Goal: Entertainment & Leisure: Consume media (video, audio)

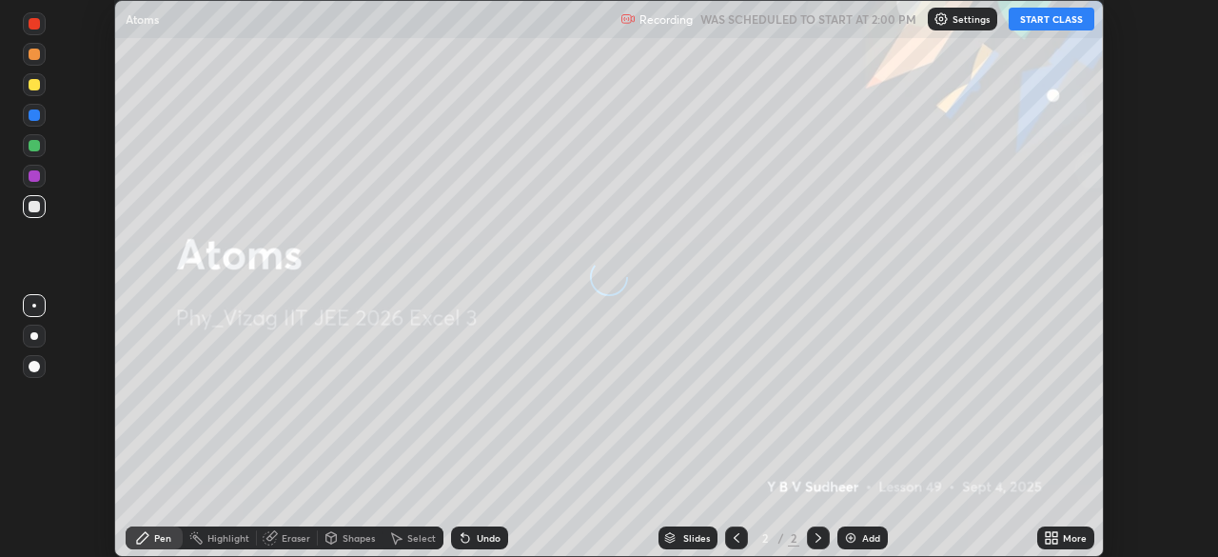
scroll to position [557, 1217]
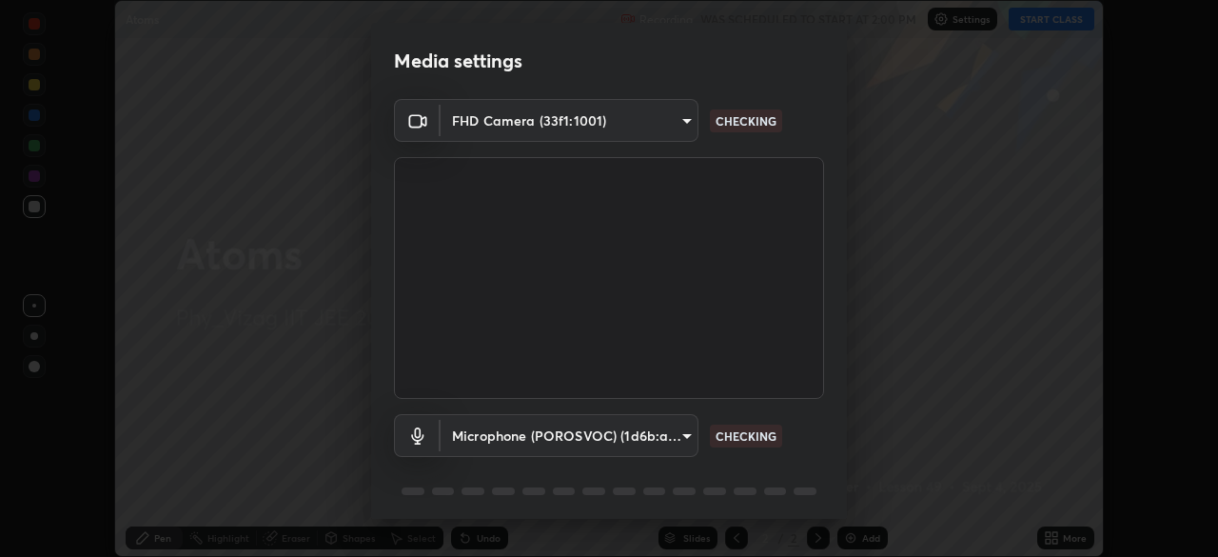
type input "12cae23f7e84f6c315adb1bcb7b91e50d185bf780175e80e71f746803cf48669"
type input "527f3b7b5c25acf81016b080d2cf5667fe74b5eea63a9be01bbb9244b8b8aafc"
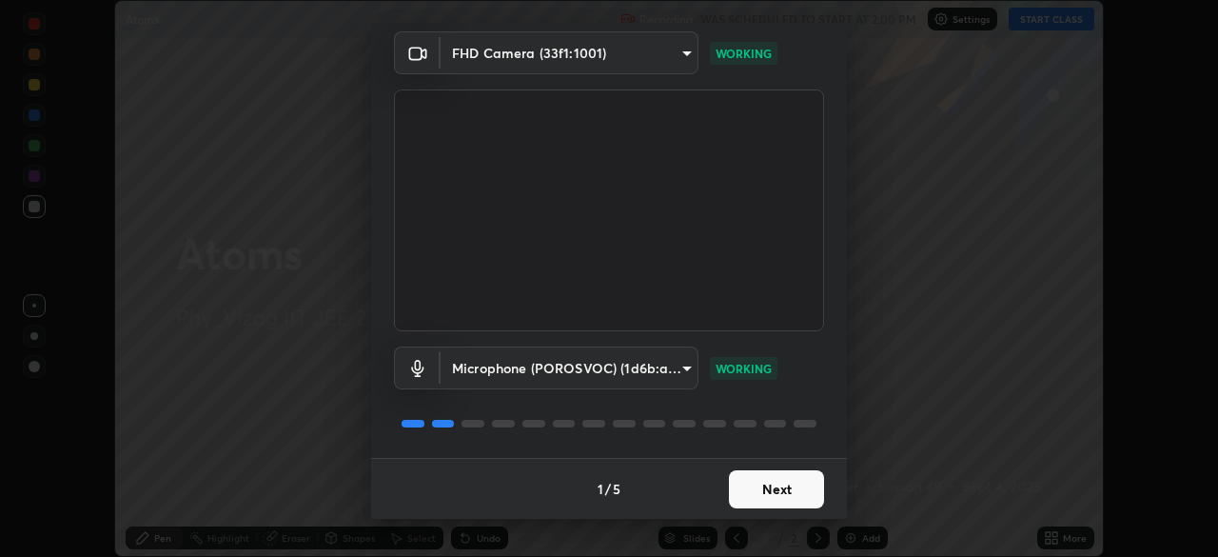
click at [771, 479] on button "Next" at bounding box center [776, 489] width 95 height 38
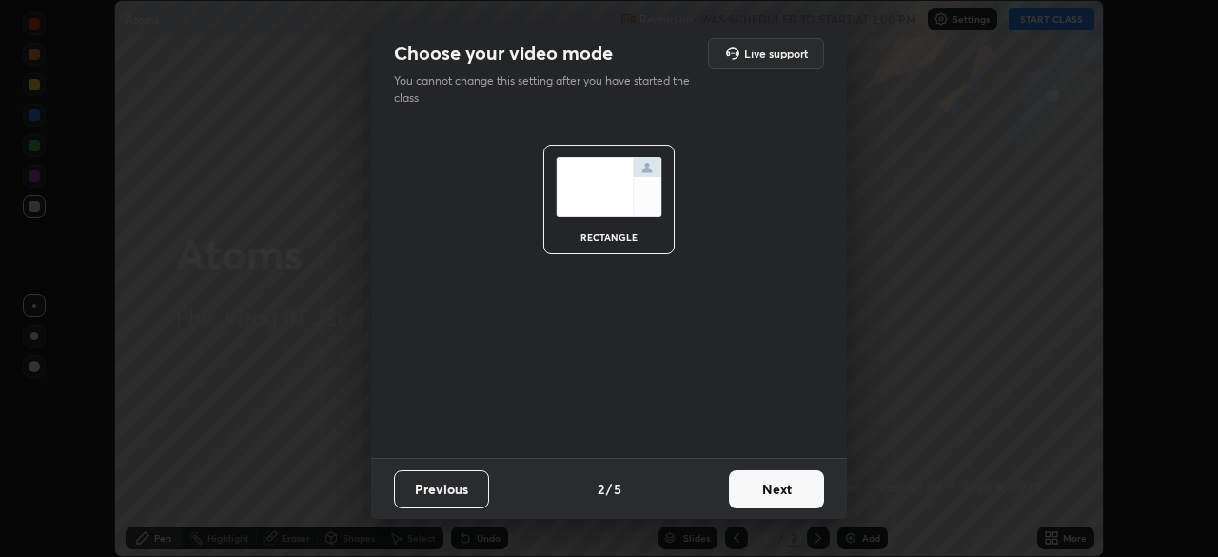
click at [781, 484] on button "Next" at bounding box center [776, 489] width 95 height 38
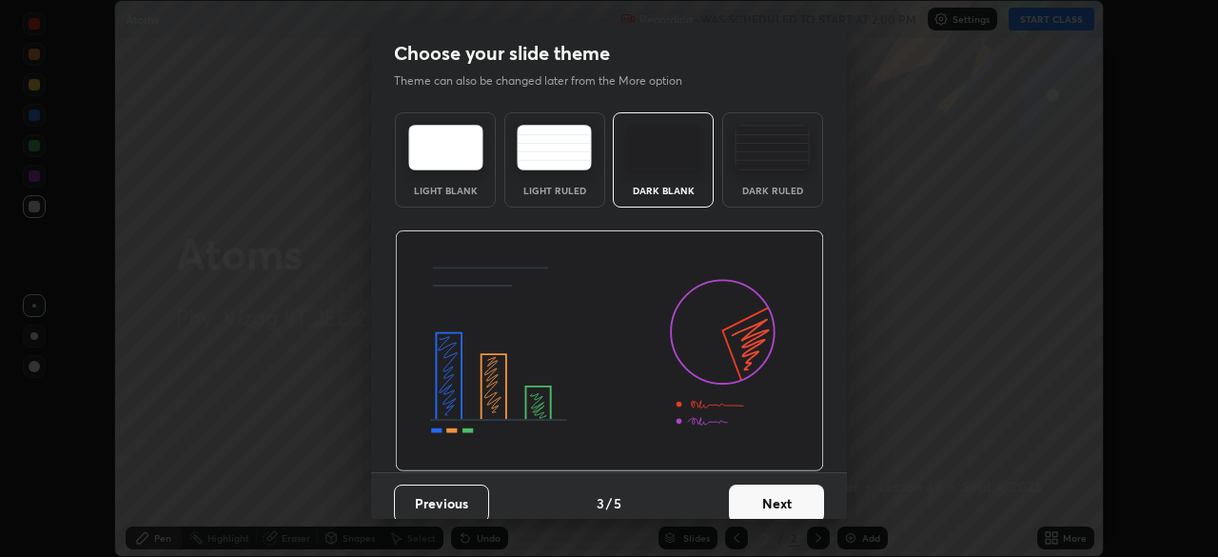
click at [774, 177] on div "Dark Ruled" at bounding box center [772, 159] width 101 height 95
click at [781, 495] on button "Next" at bounding box center [776, 503] width 95 height 38
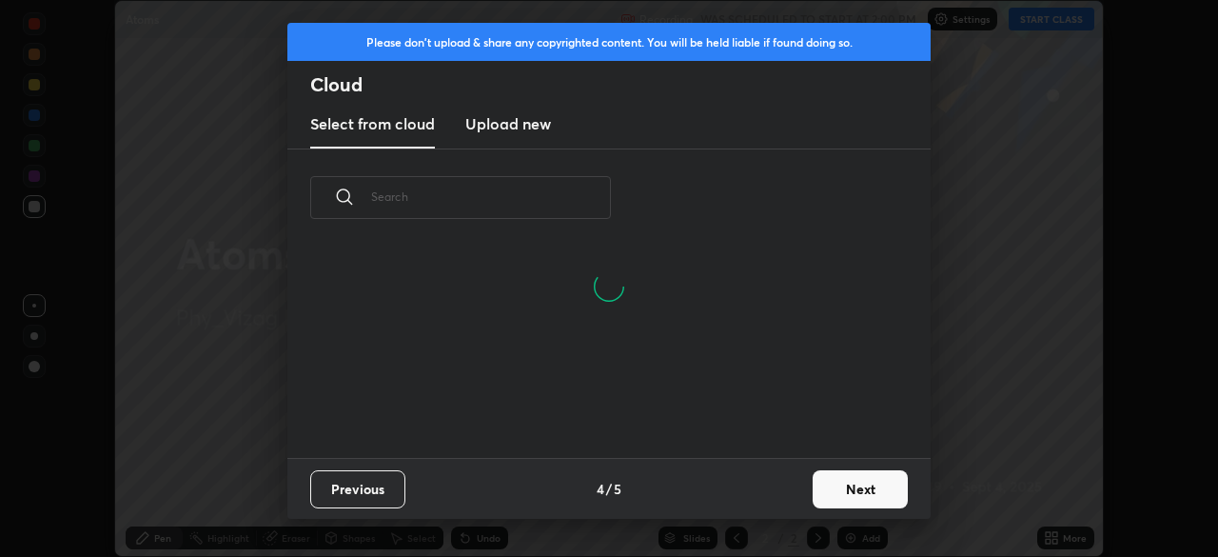
click at [846, 488] on button "Next" at bounding box center [860, 489] width 95 height 38
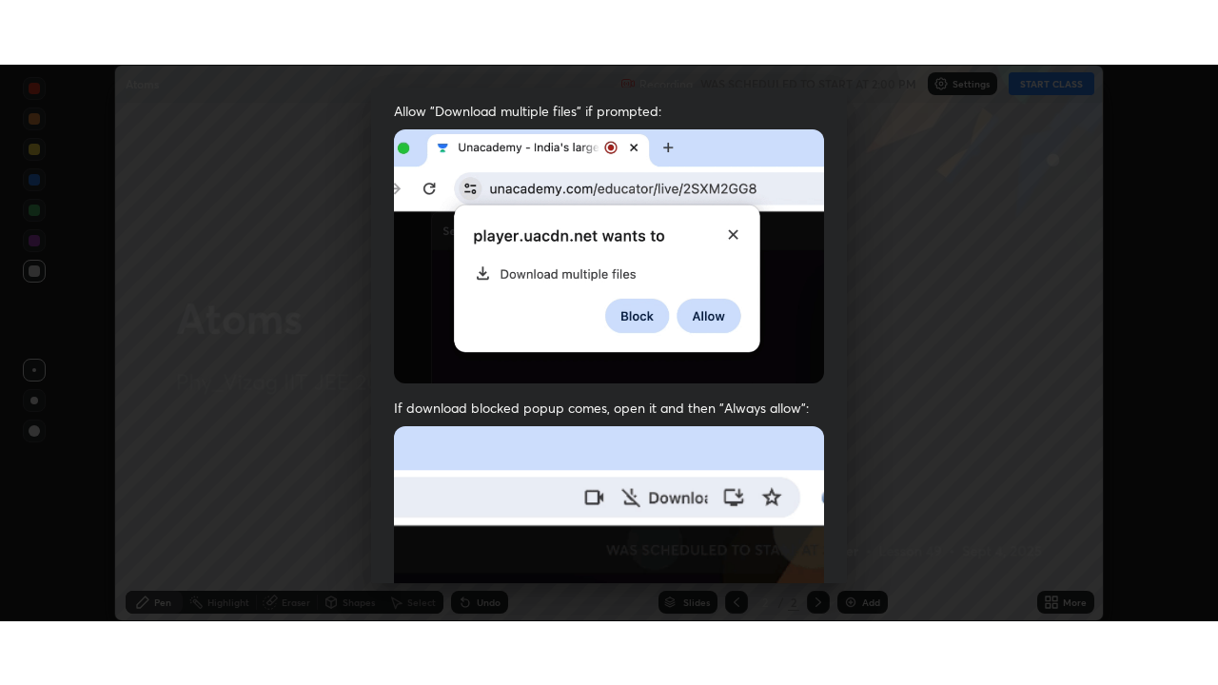
scroll to position [456, 0]
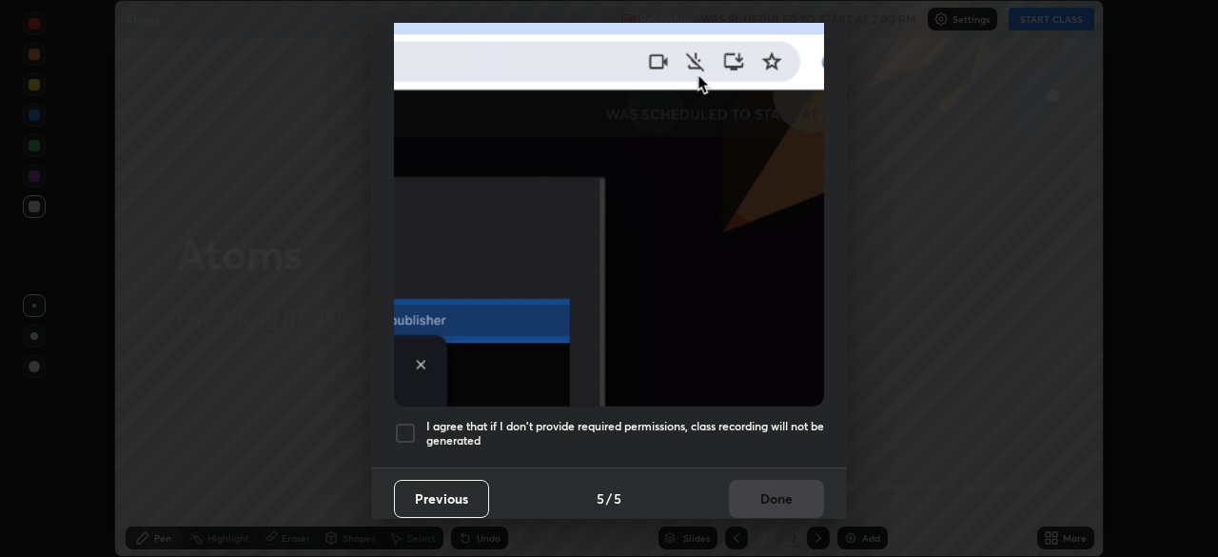
click at [407, 422] on div at bounding box center [405, 432] width 23 height 23
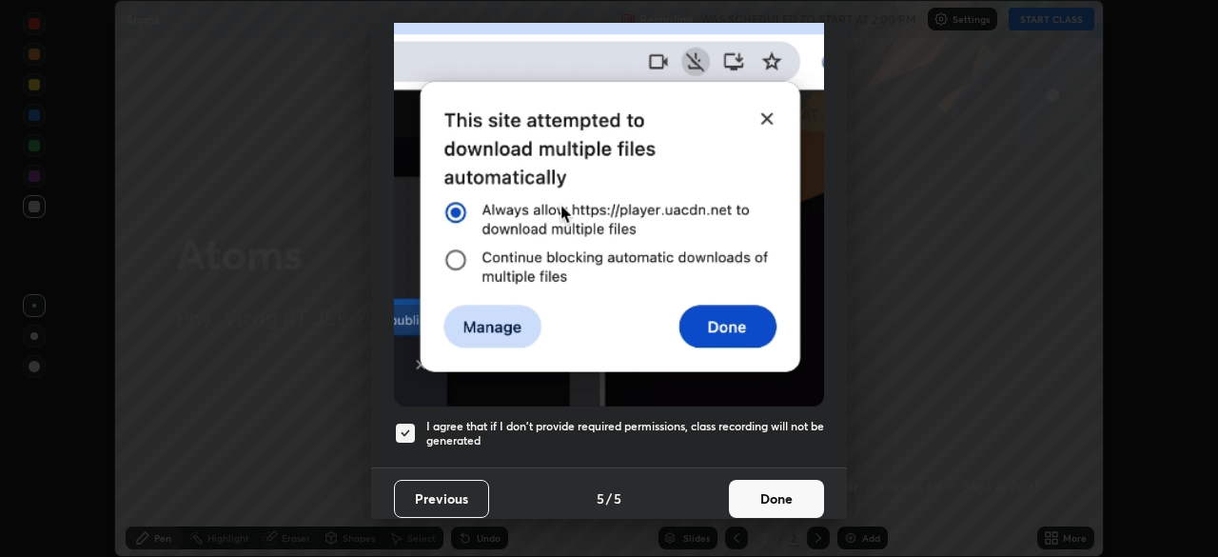
click at [793, 485] on button "Done" at bounding box center [776, 499] width 95 height 38
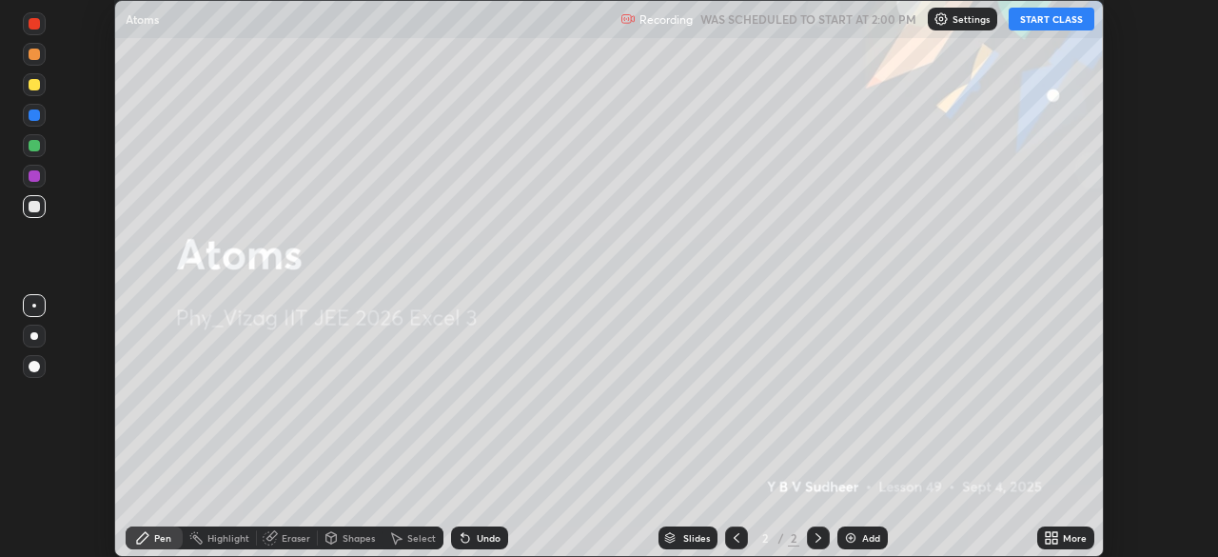
click at [862, 533] on div "Add" at bounding box center [871, 538] width 18 height 10
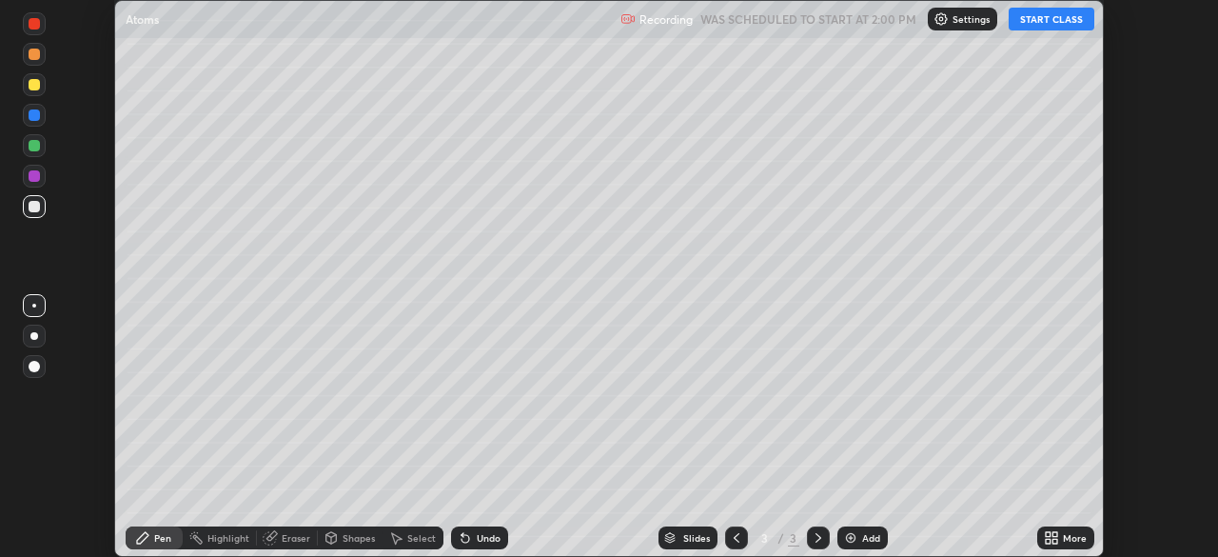
click at [1056, 538] on icon at bounding box center [1051, 537] width 15 height 15
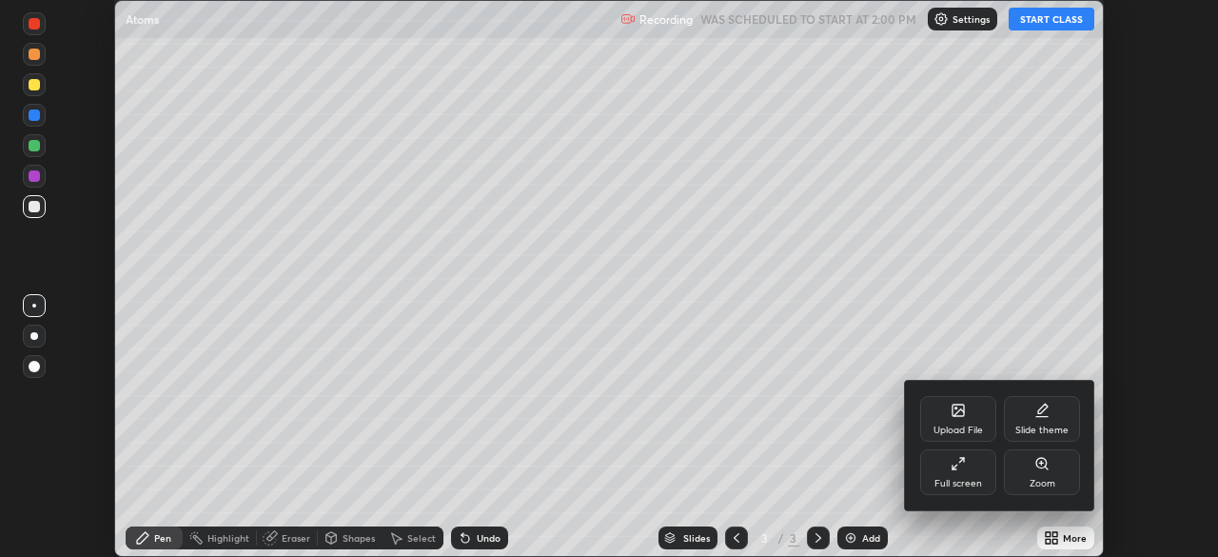
click at [964, 472] on div "Full screen" at bounding box center [958, 472] width 76 height 46
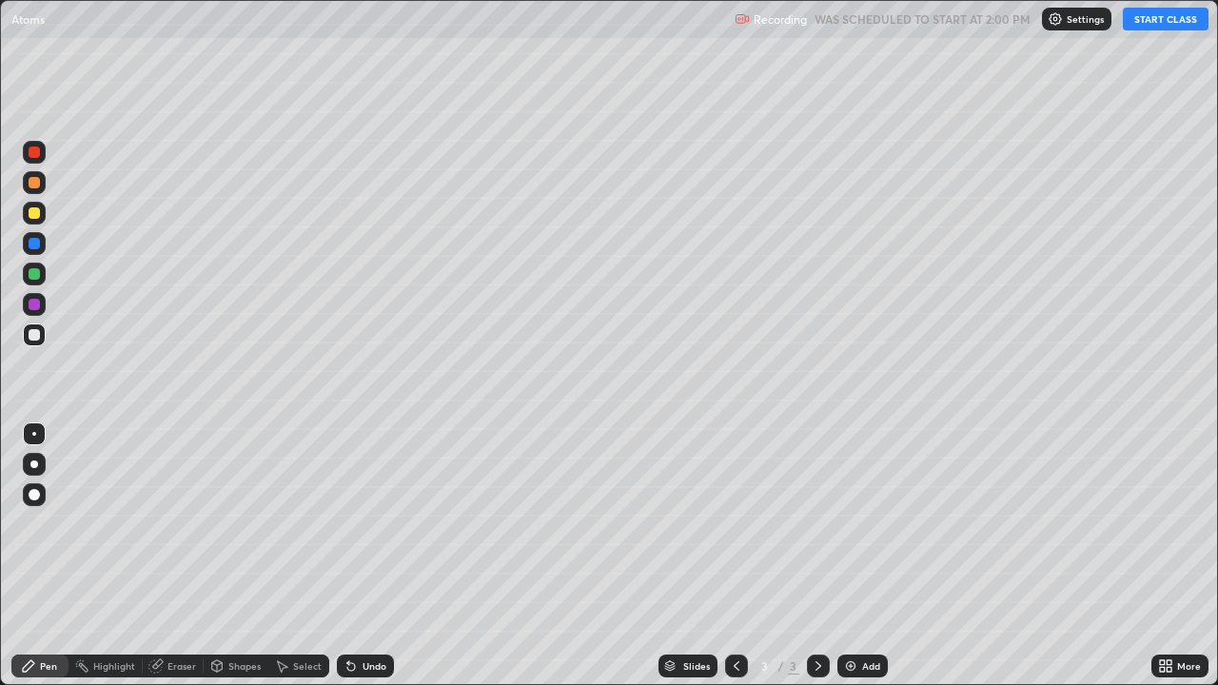
scroll to position [685, 1218]
click at [1144, 28] on button "START CLASS" at bounding box center [1166, 19] width 86 height 23
click at [42, 466] on div at bounding box center [34, 464] width 23 height 23
click at [849, 556] on img at bounding box center [850, 665] width 15 height 15
click at [734, 556] on icon at bounding box center [737, 666] width 6 height 10
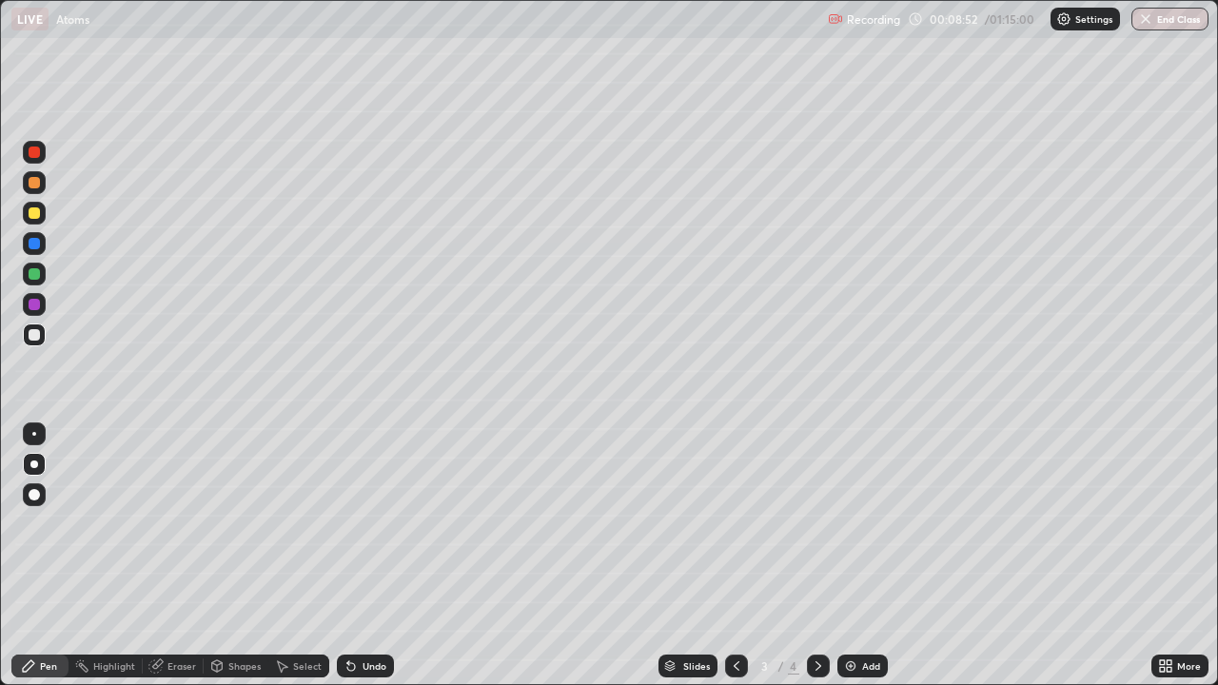
click at [807, 556] on div at bounding box center [818, 666] width 23 height 23
click at [41, 218] on div at bounding box center [34, 213] width 23 height 23
click at [229, 556] on div "Shapes" at bounding box center [244, 666] width 32 height 10
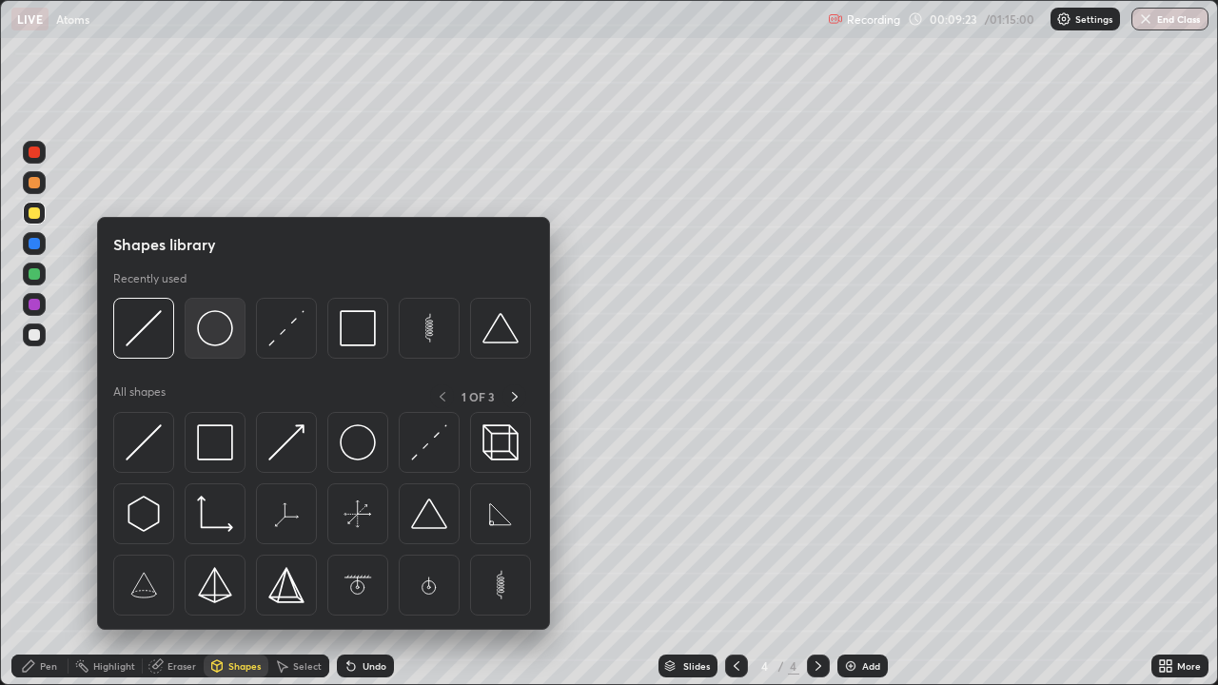
click at [216, 327] on img at bounding box center [215, 328] width 36 height 36
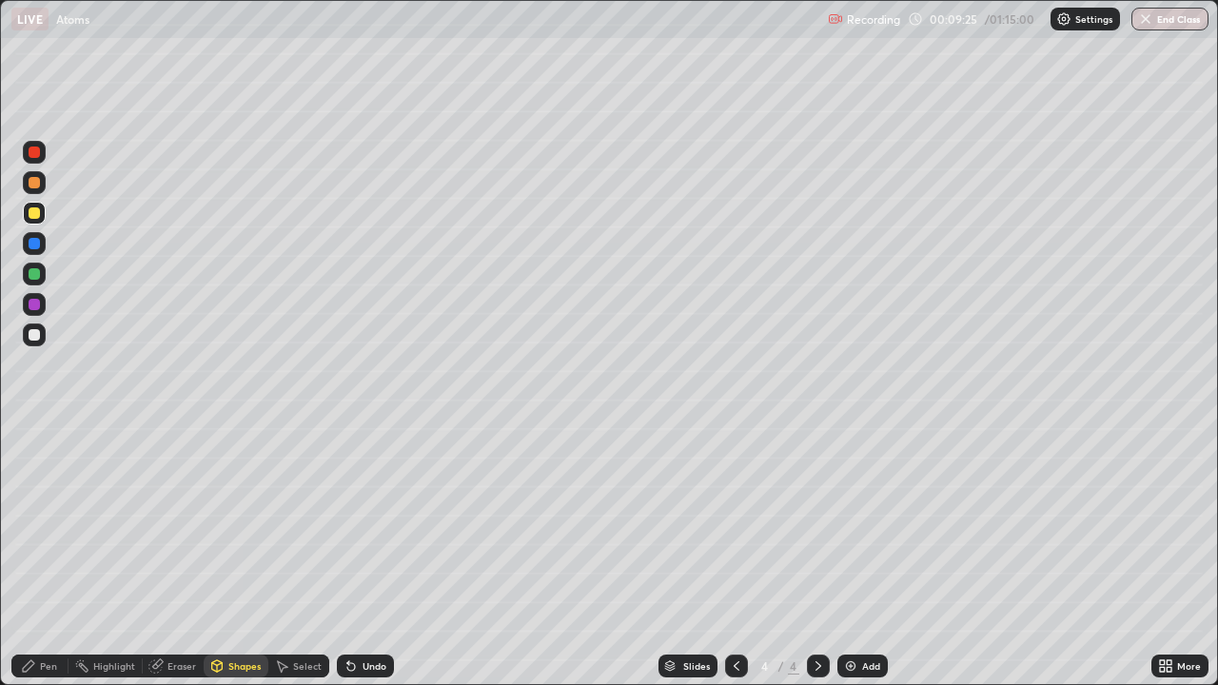
click at [240, 556] on div "Shapes" at bounding box center [244, 666] width 32 height 10
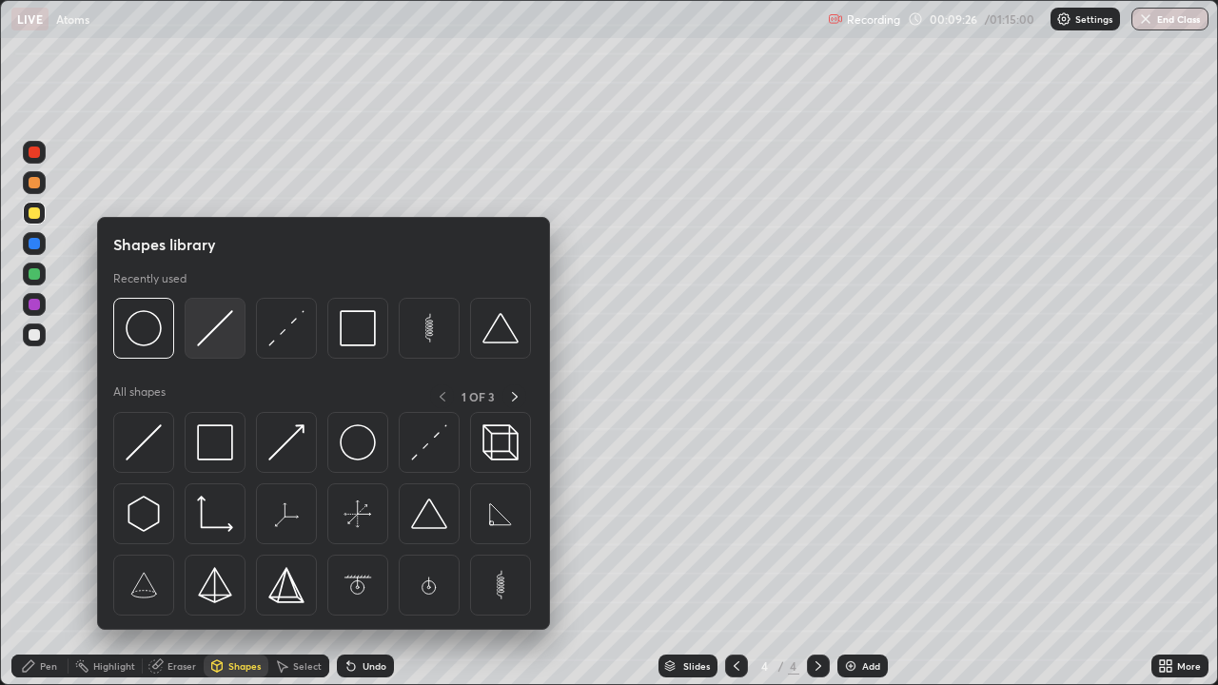
click at [217, 337] on img at bounding box center [215, 328] width 36 height 36
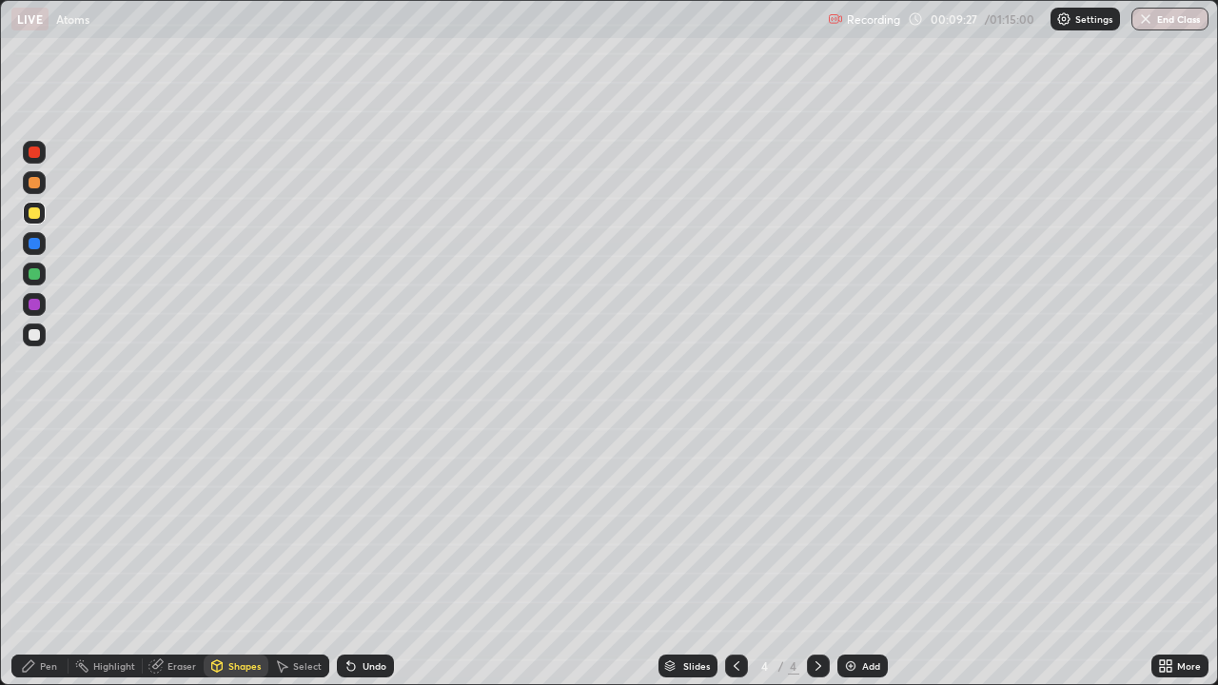
click at [30, 305] on div at bounding box center [34, 304] width 11 height 11
click at [46, 556] on div "Pen" at bounding box center [48, 666] width 17 height 10
click at [41, 337] on div at bounding box center [34, 334] width 23 height 23
click at [43, 186] on div at bounding box center [34, 182] width 23 height 23
click at [233, 556] on div "Shapes" at bounding box center [244, 666] width 32 height 10
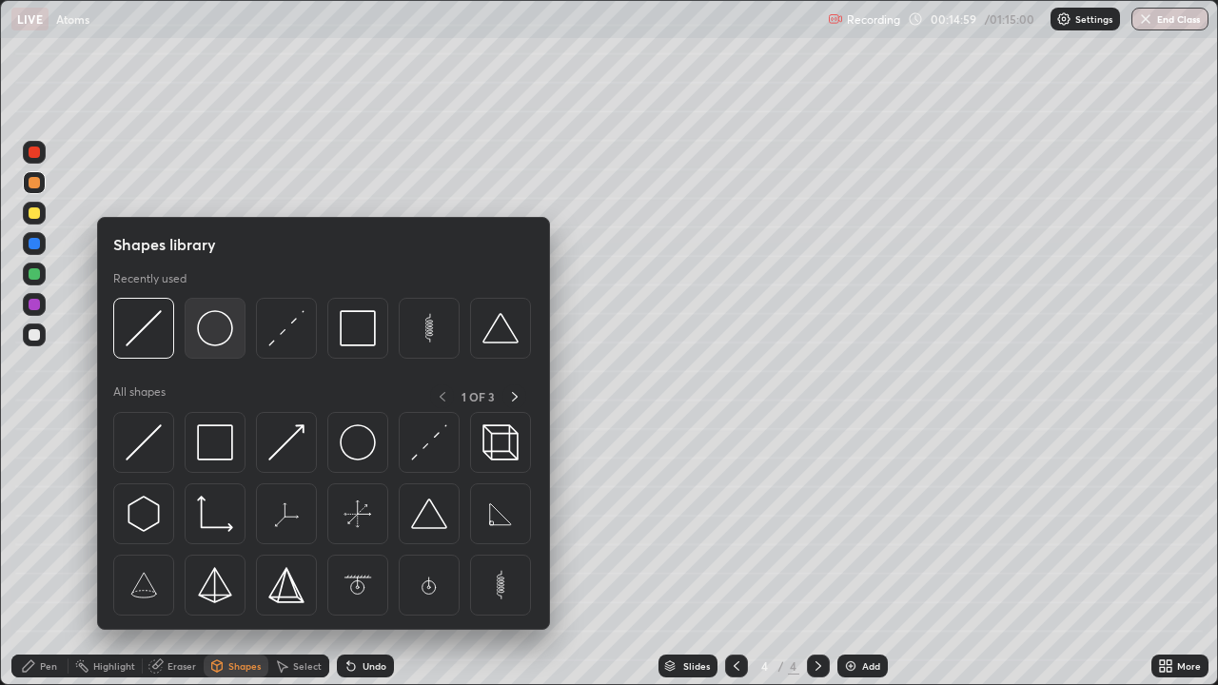
click at [218, 349] on div at bounding box center [215, 328] width 61 height 61
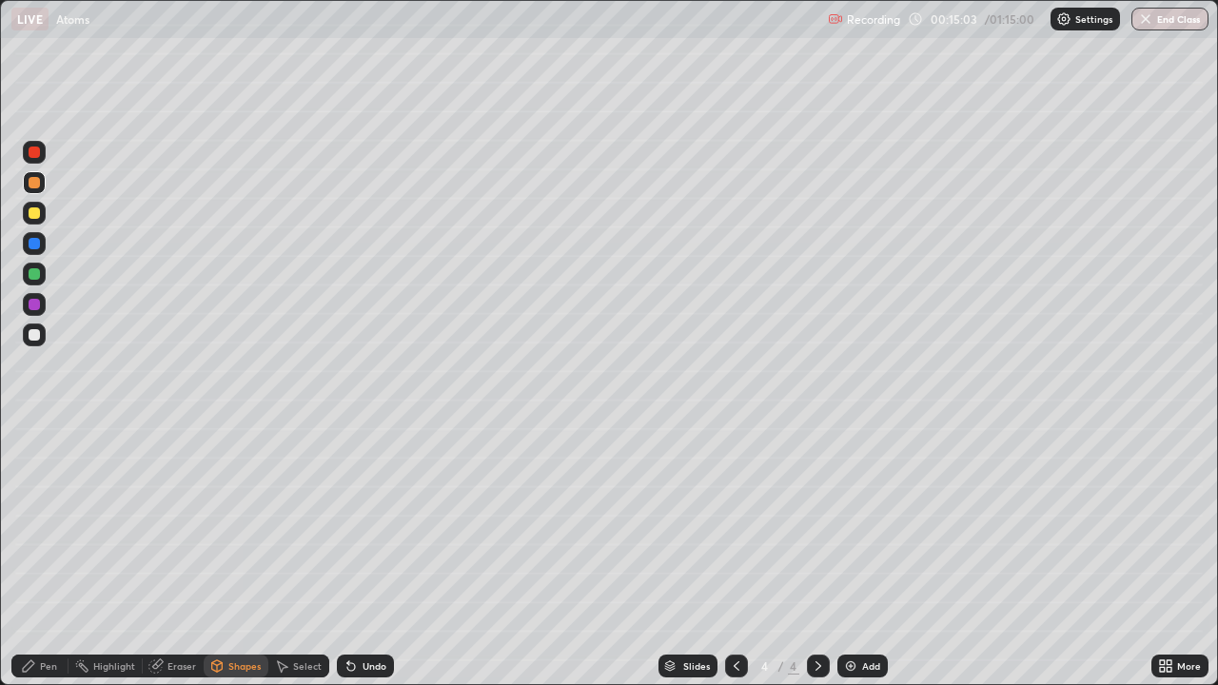
click at [43, 336] on div at bounding box center [34, 334] width 23 height 23
click at [352, 556] on icon at bounding box center [351, 667] width 8 height 8
click at [40, 556] on div "Pen" at bounding box center [48, 666] width 17 height 10
click at [365, 556] on div "Undo" at bounding box center [365, 666] width 57 height 23
click at [367, 556] on div "Undo" at bounding box center [375, 666] width 24 height 10
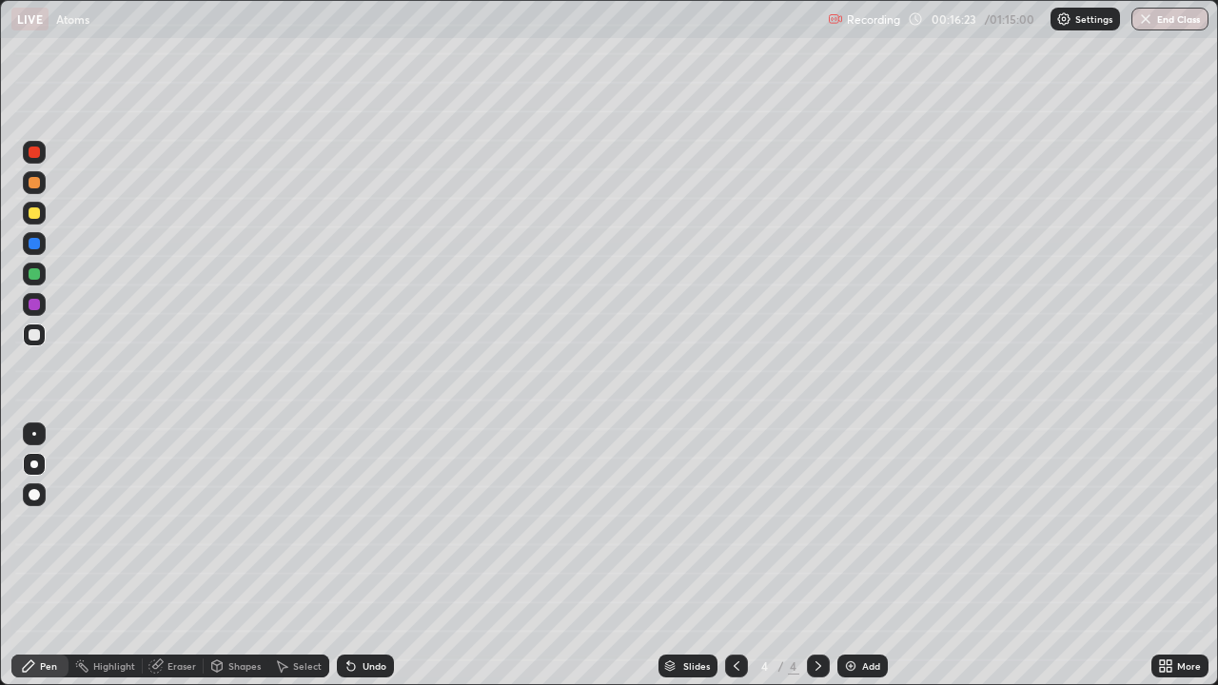
click at [228, 556] on div "Shapes" at bounding box center [244, 666] width 32 height 10
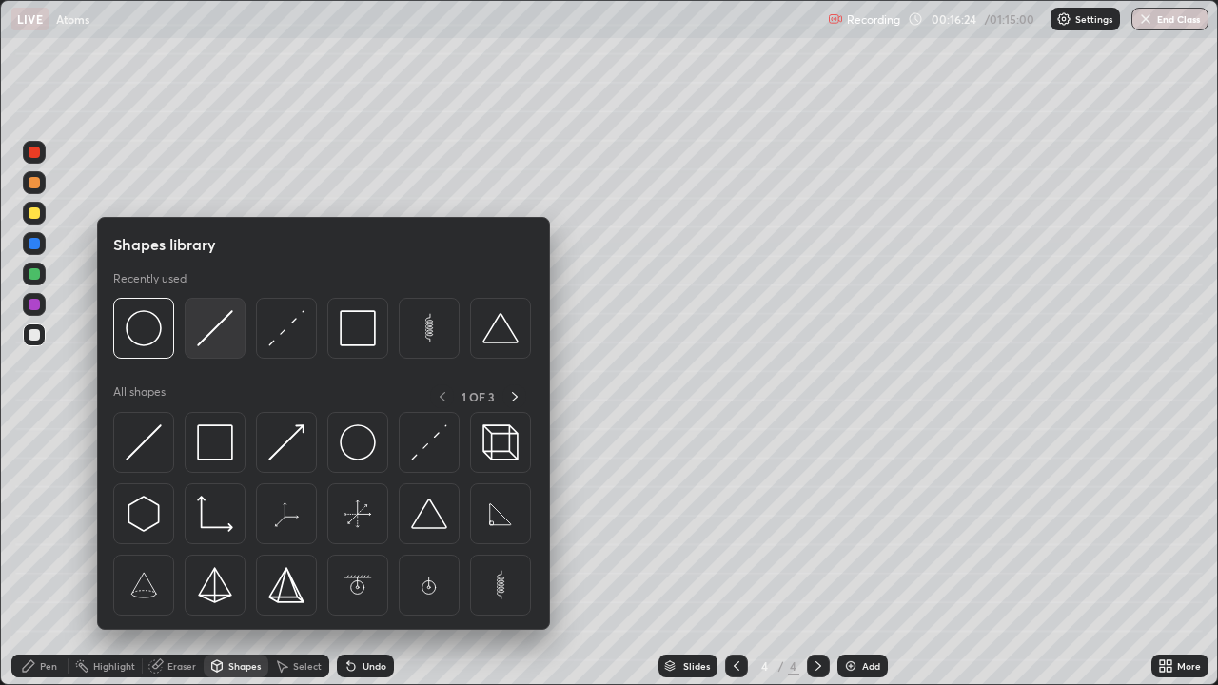
click at [224, 328] on img at bounding box center [215, 328] width 36 height 36
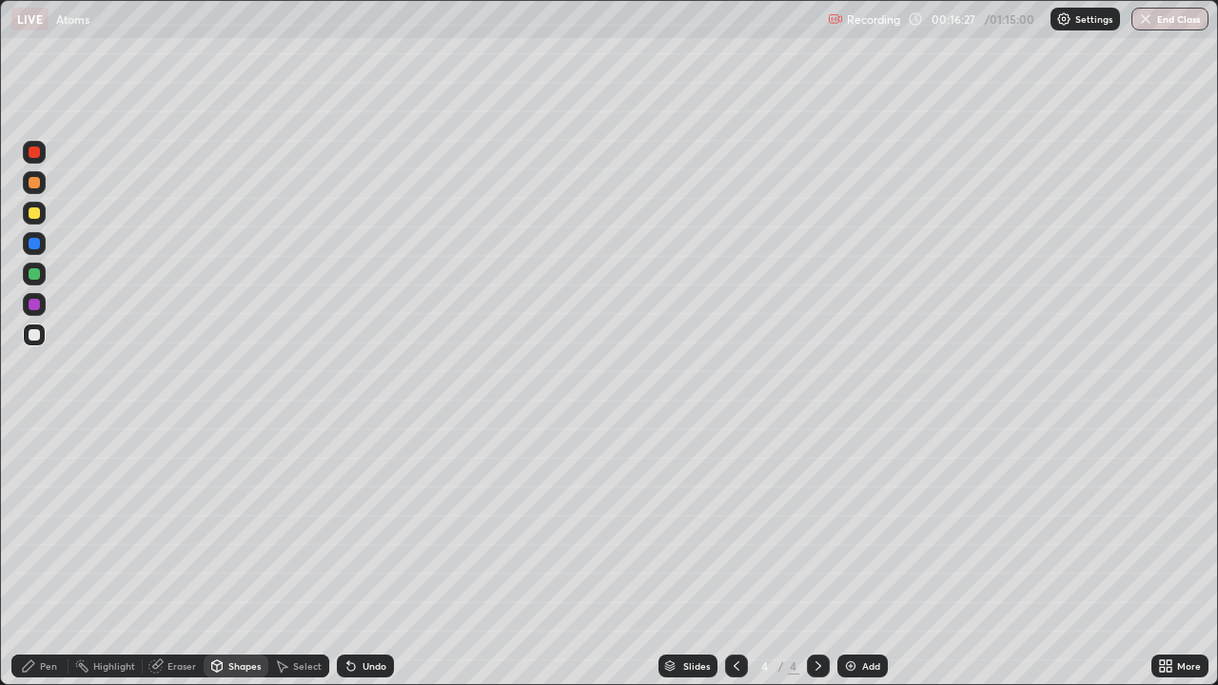
click at [53, 556] on div "Pen" at bounding box center [48, 666] width 17 height 10
click at [848, 556] on img at bounding box center [850, 665] width 15 height 15
click at [735, 556] on icon at bounding box center [737, 666] width 6 height 10
click at [816, 556] on icon at bounding box center [818, 665] width 15 height 15
click at [369, 556] on div "Undo" at bounding box center [375, 666] width 24 height 10
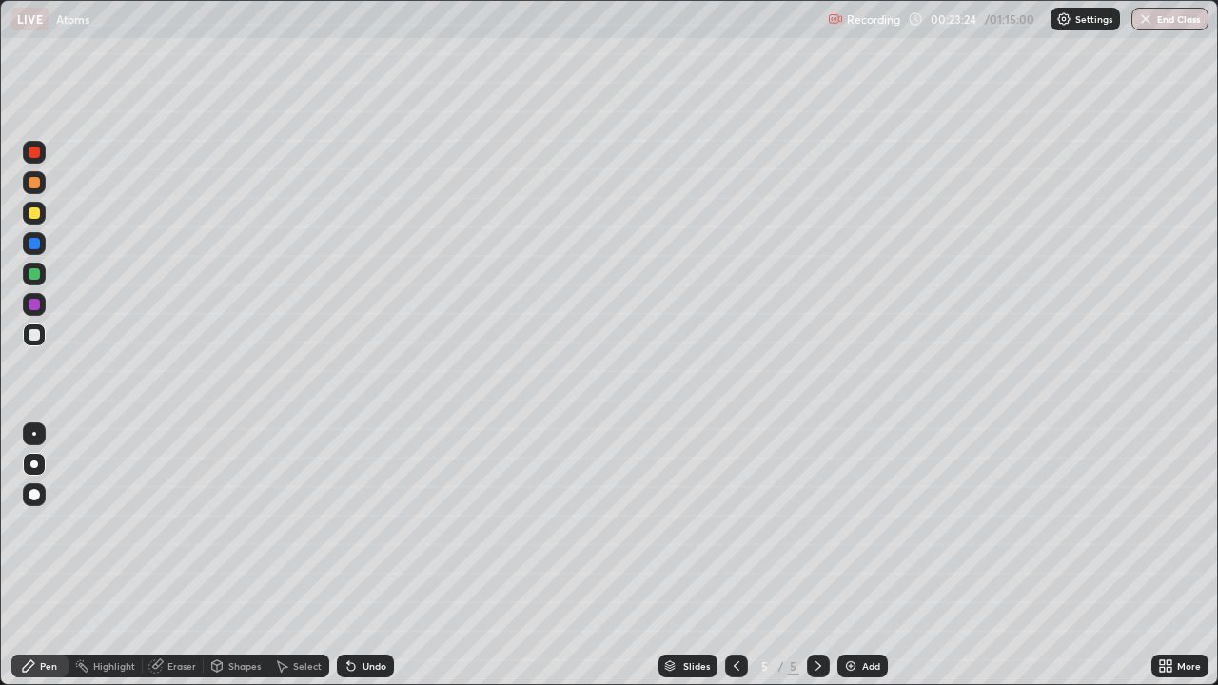
click at [39, 217] on div at bounding box center [34, 212] width 11 height 11
click at [370, 556] on div "Undo" at bounding box center [375, 666] width 24 height 10
click at [857, 556] on div "Add" at bounding box center [862, 666] width 50 height 23
click at [42, 334] on div at bounding box center [34, 334] width 23 height 23
click at [42, 188] on div at bounding box center [34, 182] width 23 height 23
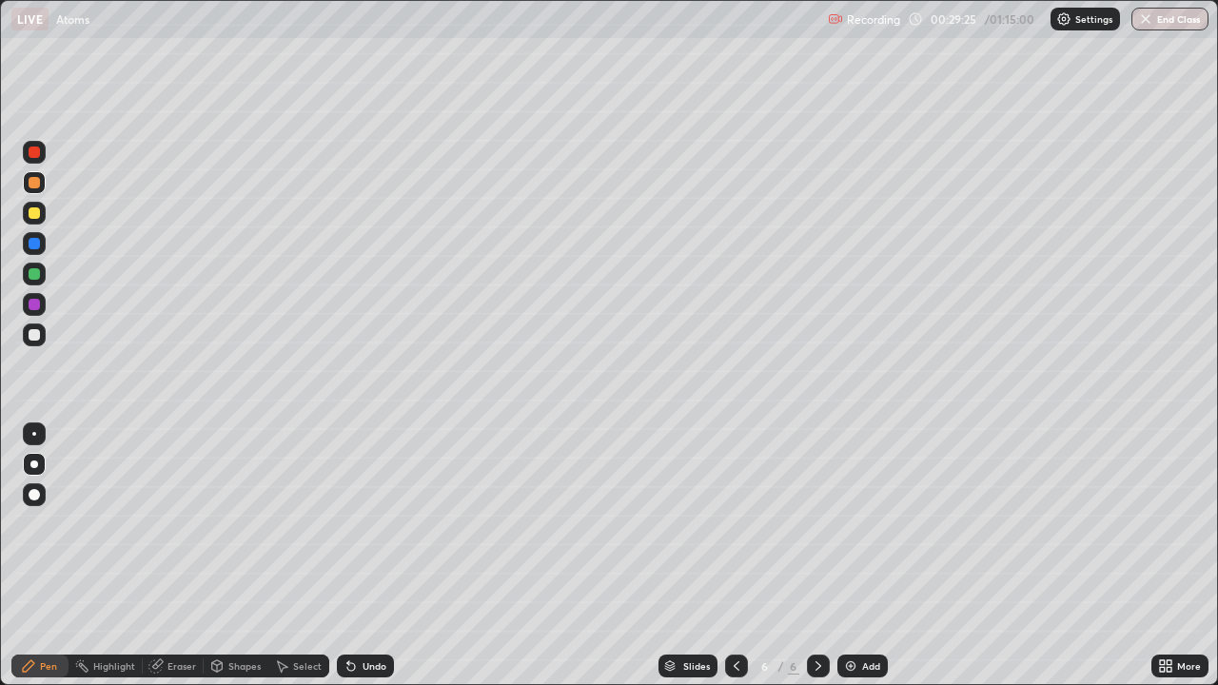
click at [365, 556] on div "Undo" at bounding box center [375, 666] width 24 height 10
click at [366, 556] on div "Undo" at bounding box center [375, 666] width 24 height 10
click at [236, 556] on div "Shapes" at bounding box center [244, 666] width 32 height 10
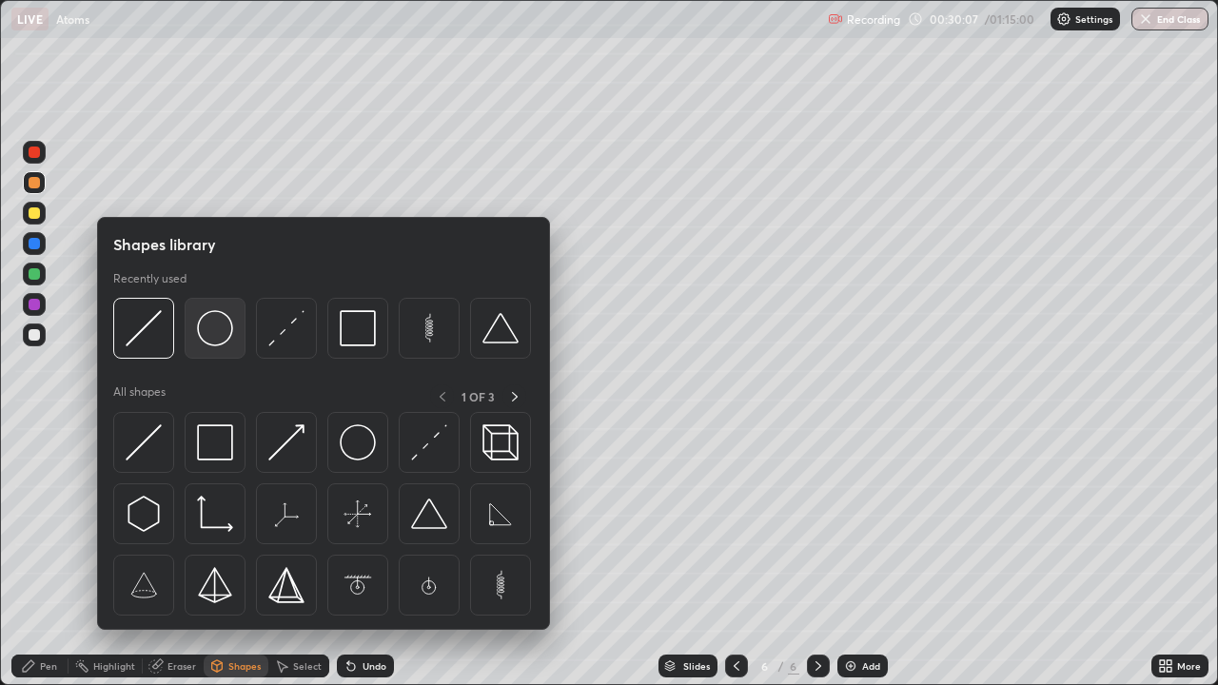
click at [207, 337] on img at bounding box center [215, 328] width 36 height 36
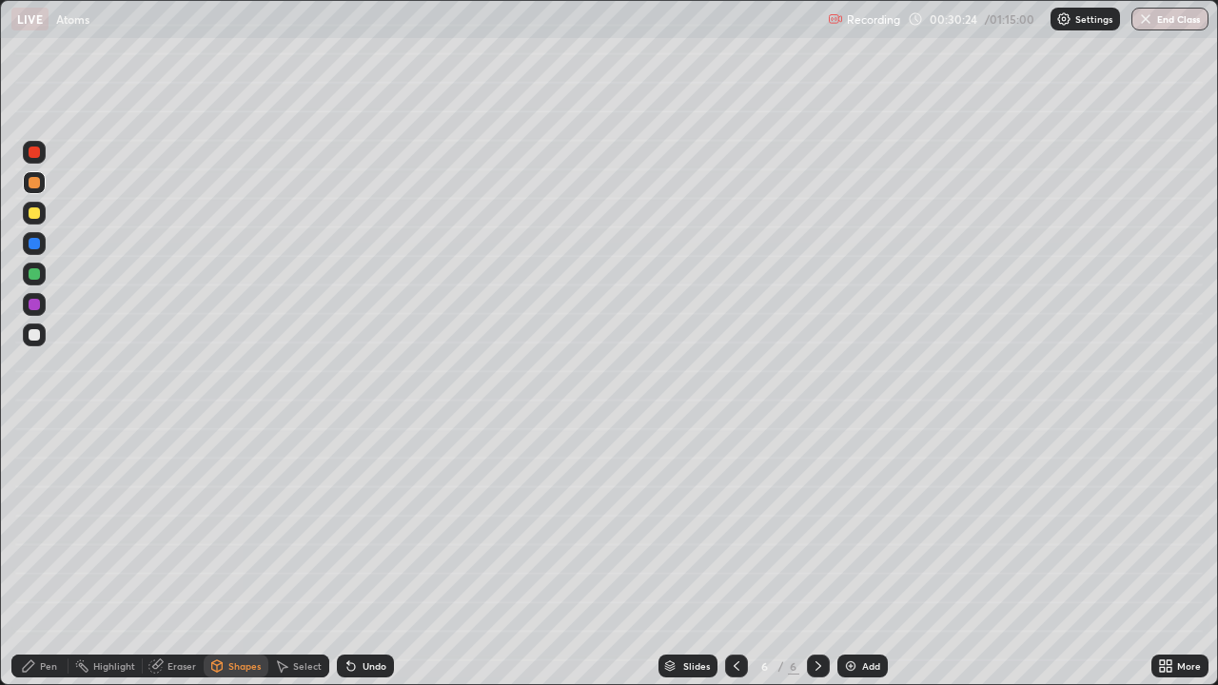
click at [356, 556] on div "Undo" at bounding box center [365, 666] width 57 height 23
click at [51, 556] on div "Pen" at bounding box center [39, 666] width 57 height 23
click at [363, 556] on div "Undo" at bounding box center [375, 666] width 24 height 10
click at [236, 556] on div "Shapes" at bounding box center [244, 666] width 32 height 10
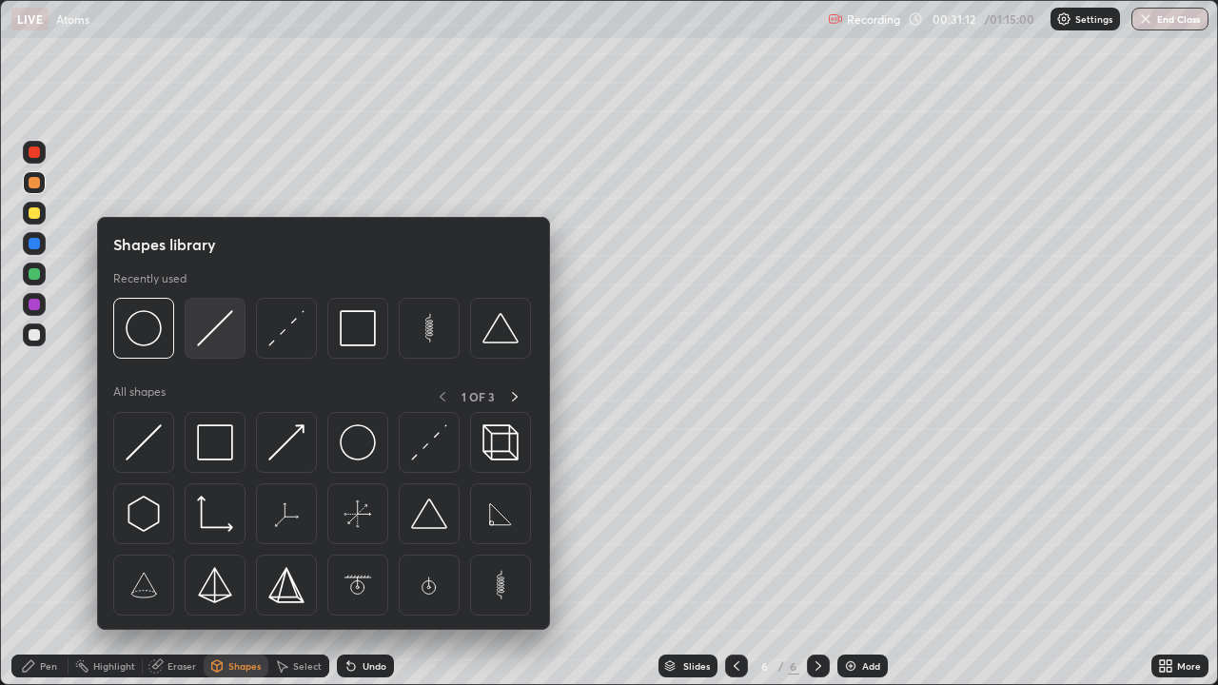
click at [225, 321] on img at bounding box center [215, 328] width 36 height 36
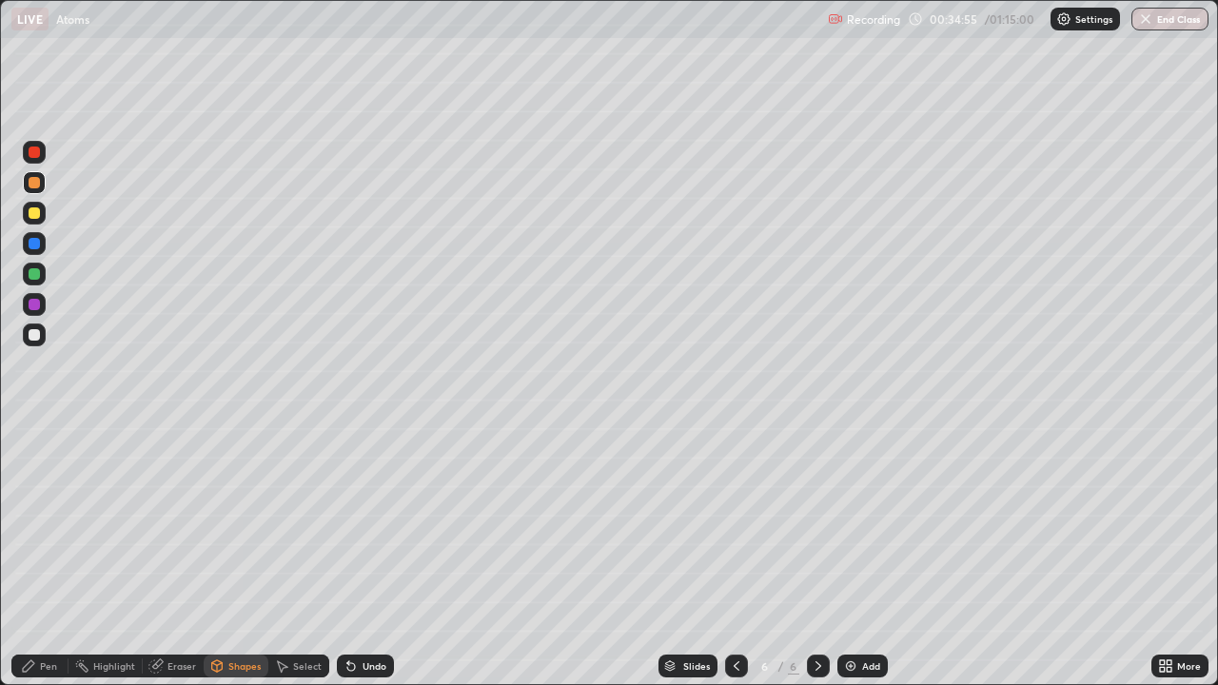
click at [51, 556] on div "Pen" at bounding box center [48, 666] width 17 height 10
click at [352, 556] on icon at bounding box center [350, 665] width 15 height 15
click at [182, 556] on div "Eraser" at bounding box center [181, 666] width 29 height 10
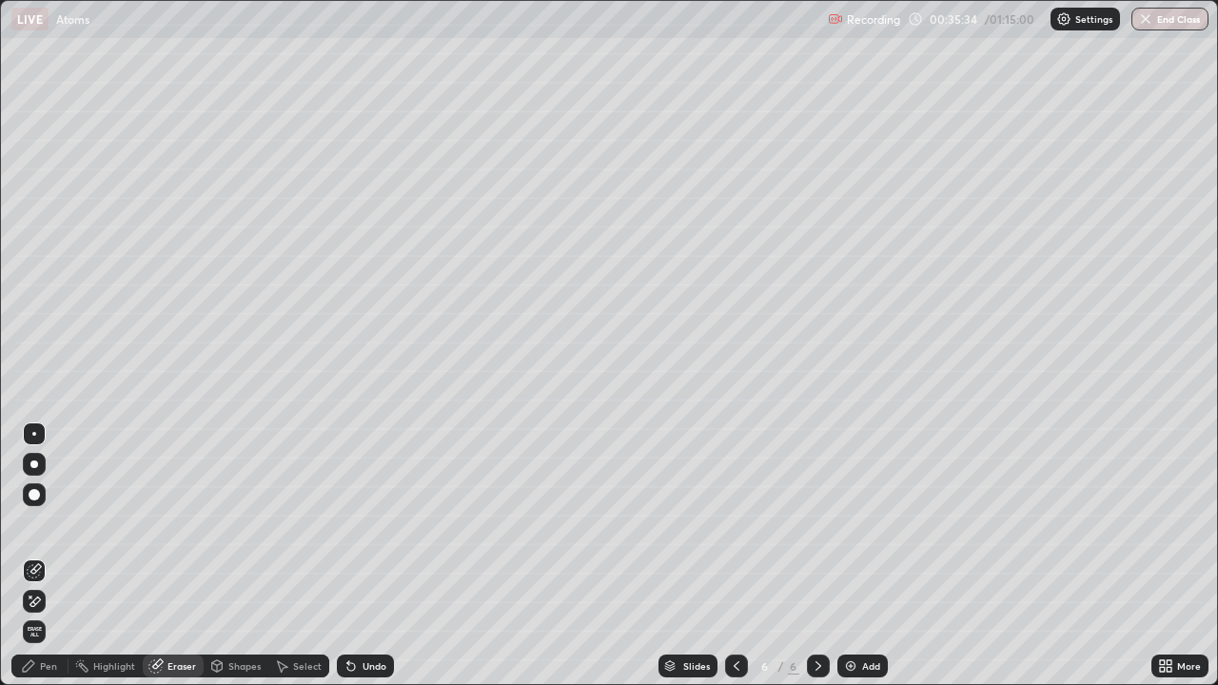
click at [37, 556] on icon at bounding box center [34, 602] width 15 height 16
click at [41, 556] on icon at bounding box center [34, 570] width 15 height 15
click at [43, 556] on div "Pen" at bounding box center [48, 666] width 17 height 10
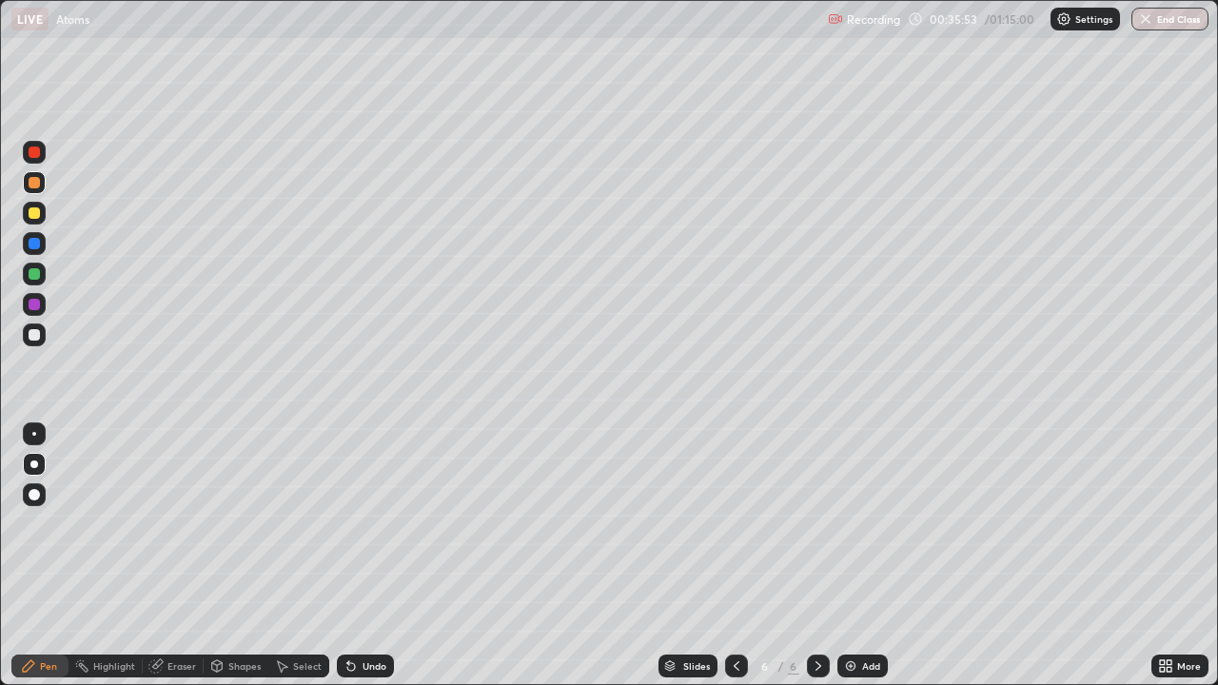
click at [226, 556] on div "Shapes" at bounding box center [236, 666] width 65 height 23
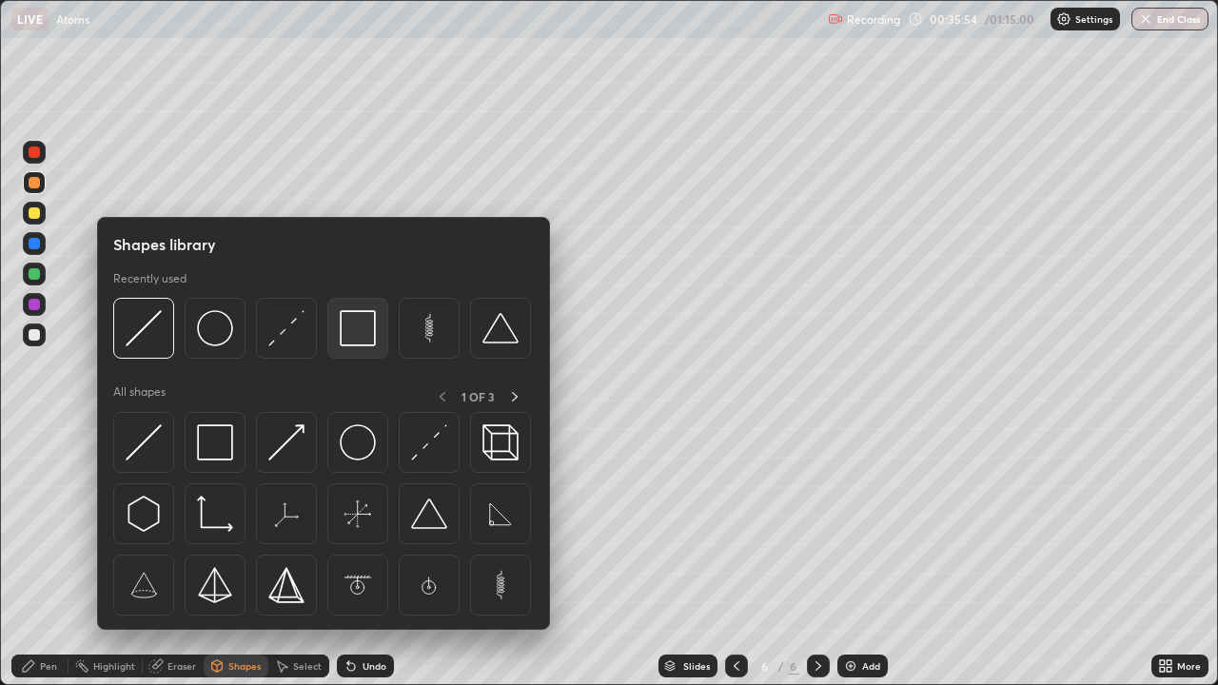
click at [347, 326] on img at bounding box center [358, 328] width 36 height 36
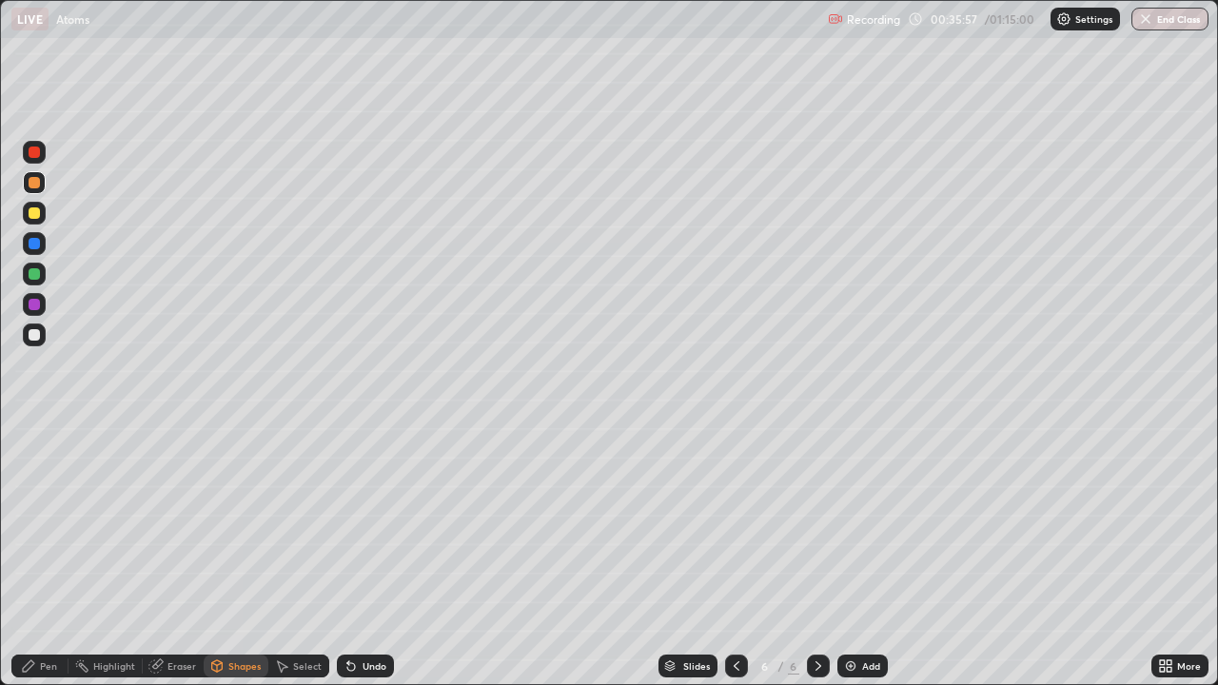
click at [46, 556] on div "Pen" at bounding box center [48, 666] width 17 height 10
click at [366, 556] on div "Undo" at bounding box center [375, 666] width 24 height 10
click at [367, 556] on div "Undo" at bounding box center [365, 666] width 57 height 23
click at [228, 556] on div "Shapes" at bounding box center [244, 666] width 32 height 10
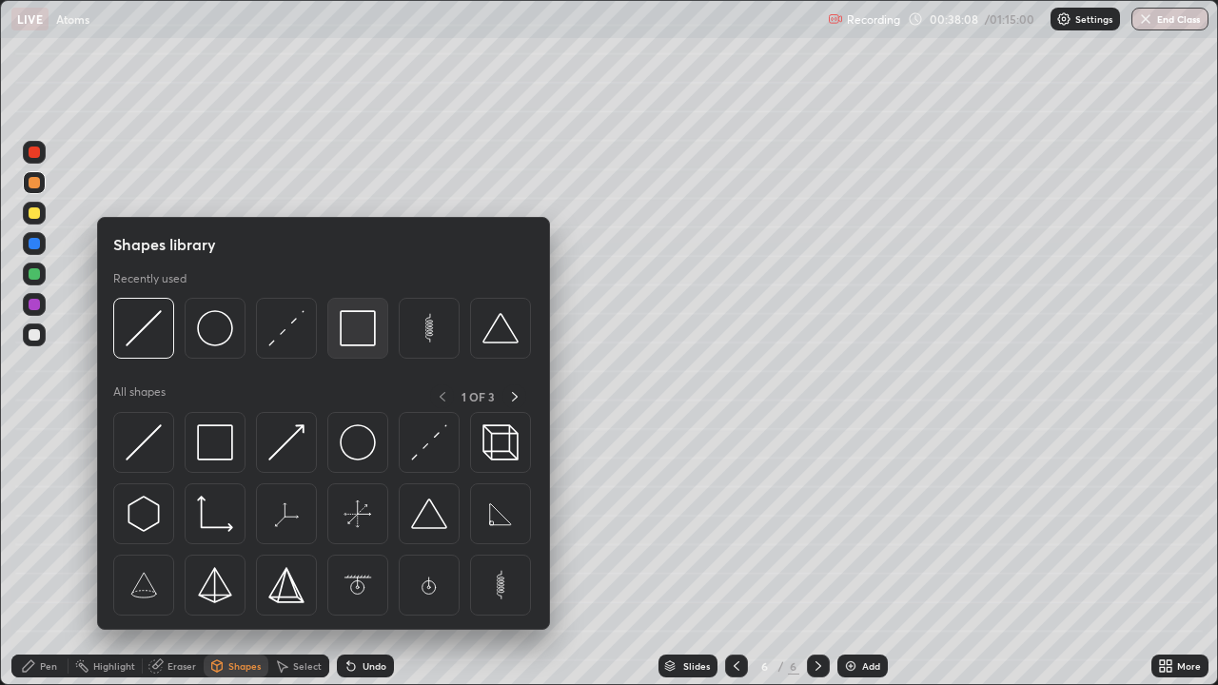
click at [353, 335] on img at bounding box center [358, 328] width 36 height 36
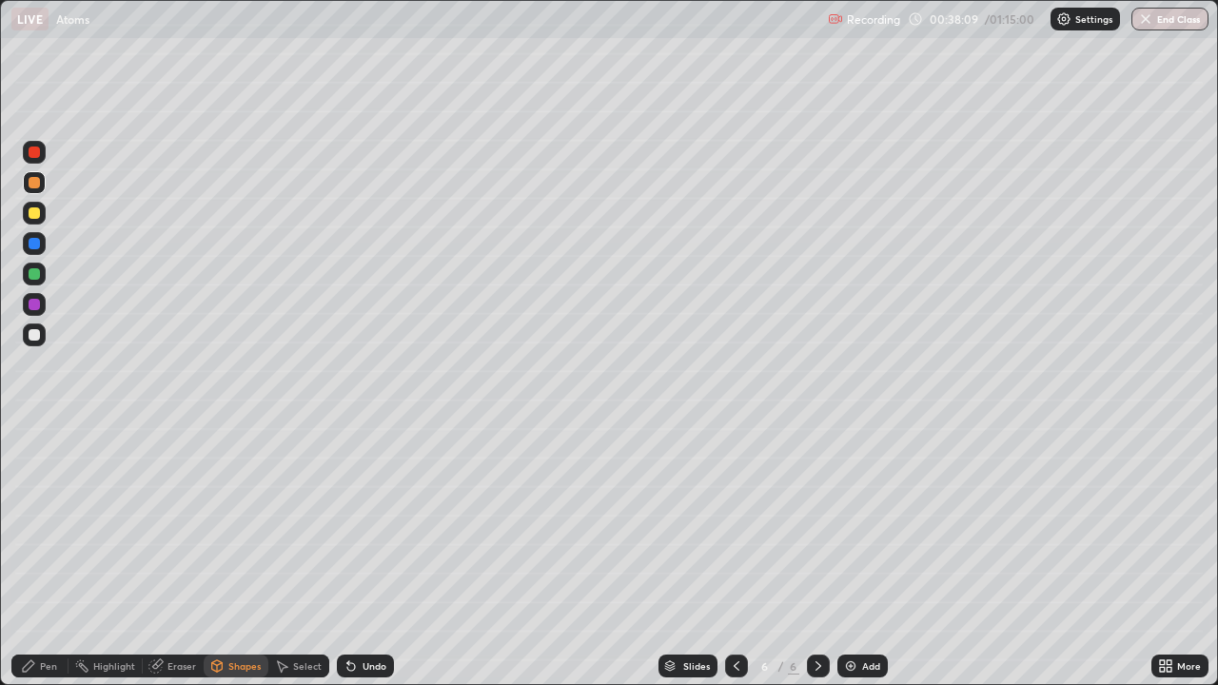
click at [43, 339] on div at bounding box center [34, 334] width 23 height 23
click at [49, 556] on div "Pen" at bounding box center [39, 666] width 57 height 23
click at [36, 180] on div at bounding box center [34, 182] width 11 height 11
click at [39, 209] on div at bounding box center [34, 212] width 11 height 11
click at [231, 556] on div "Shapes" at bounding box center [244, 666] width 32 height 10
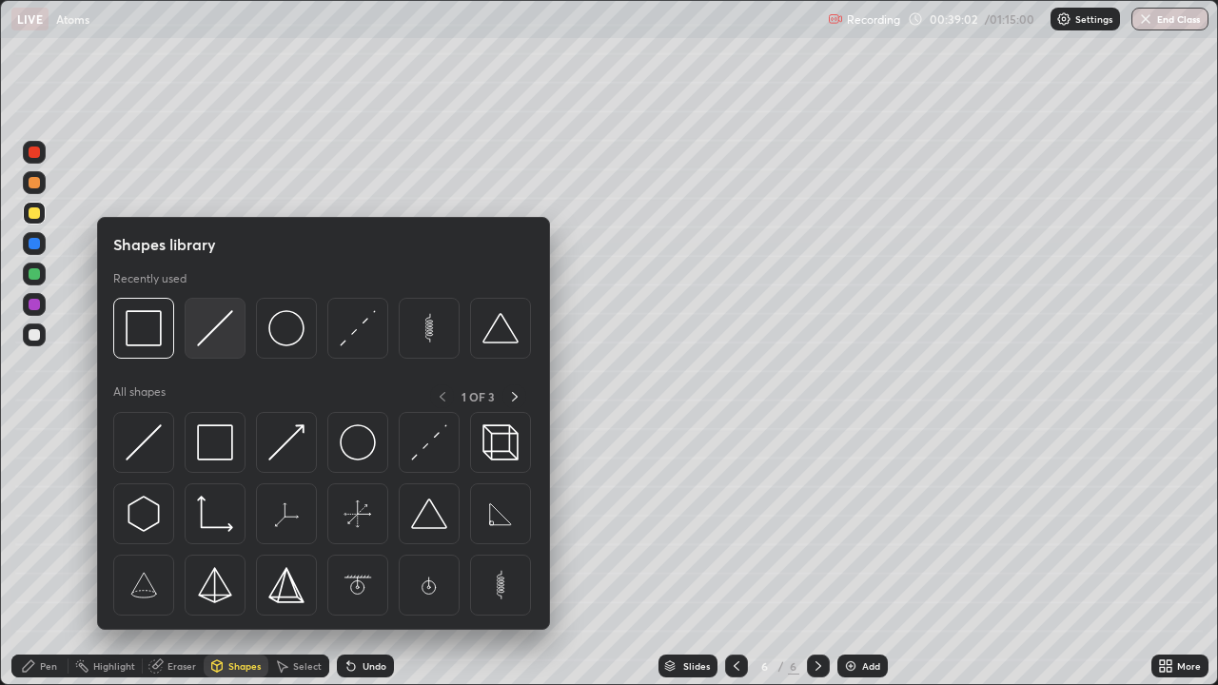
click at [230, 332] on img at bounding box center [215, 328] width 36 height 36
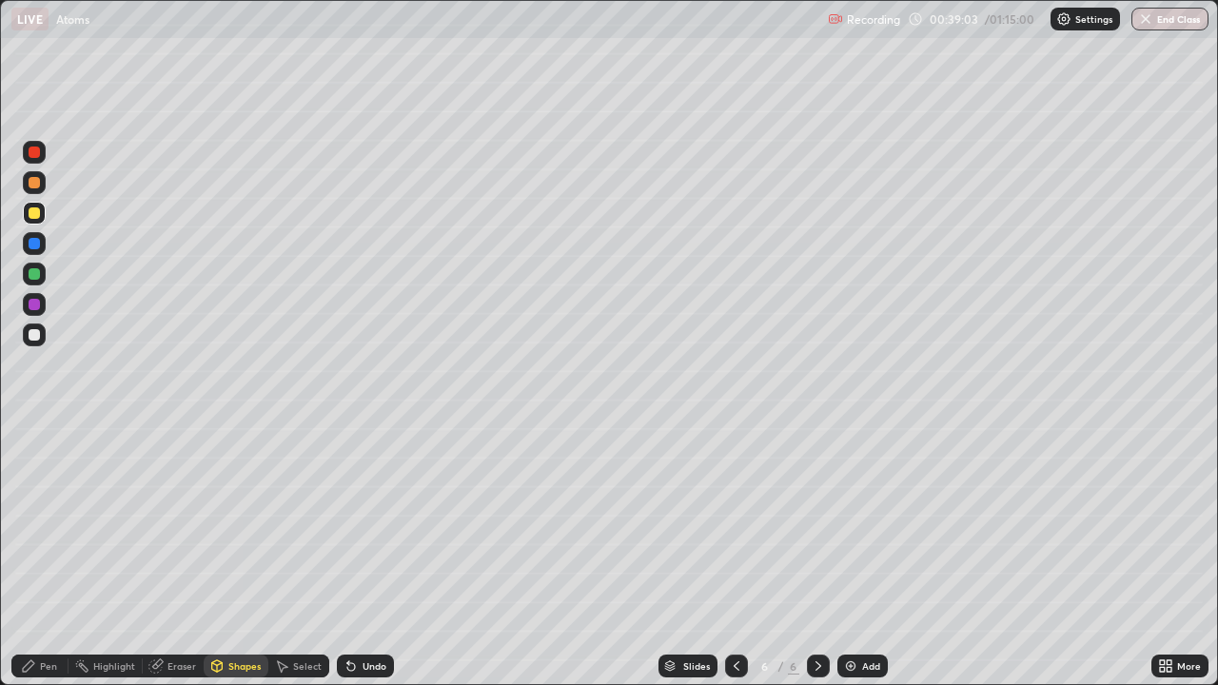
click at [39, 248] on div at bounding box center [34, 243] width 23 height 23
click at [45, 556] on div "Pen" at bounding box center [48, 666] width 17 height 10
click at [44, 334] on div at bounding box center [34, 334] width 23 height 23
click at [359, 556] on div "Undo" at bounding box center [365, 666] width 57 height 23
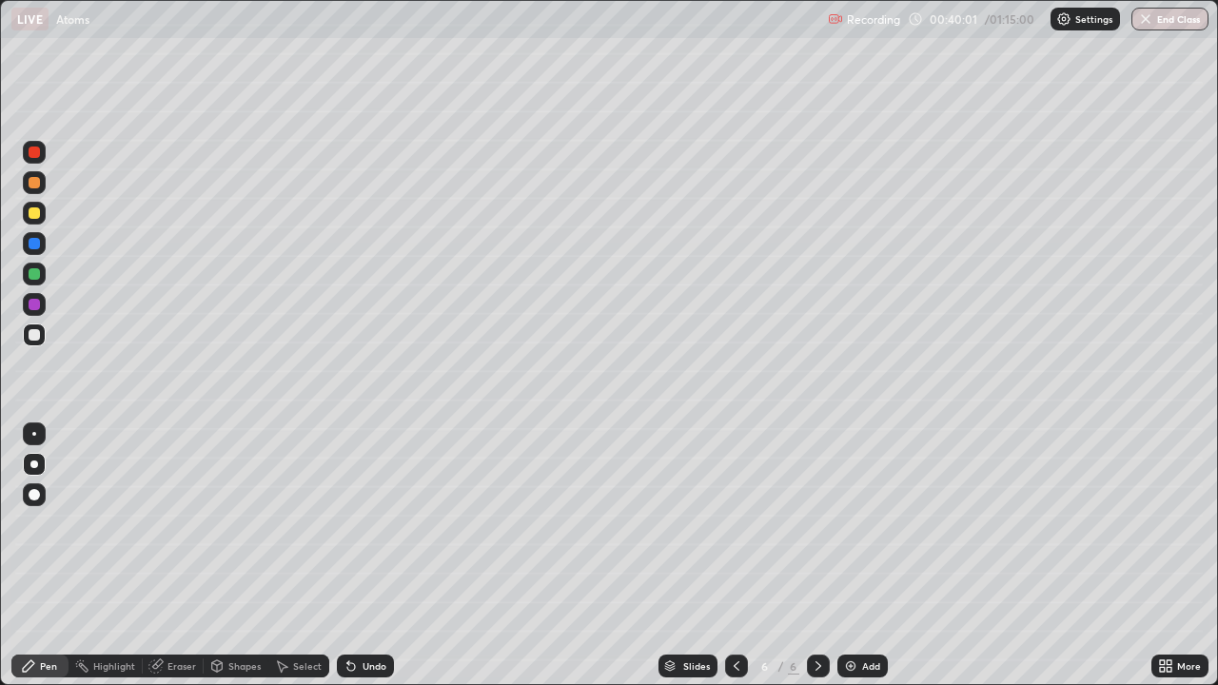
click at [361, 556] on div "Undo" at bounding box center [365, 666] width 57 height 23
click at [168, 556] on div "Eraser" at bounding box center [181, 666] width 29 height 10
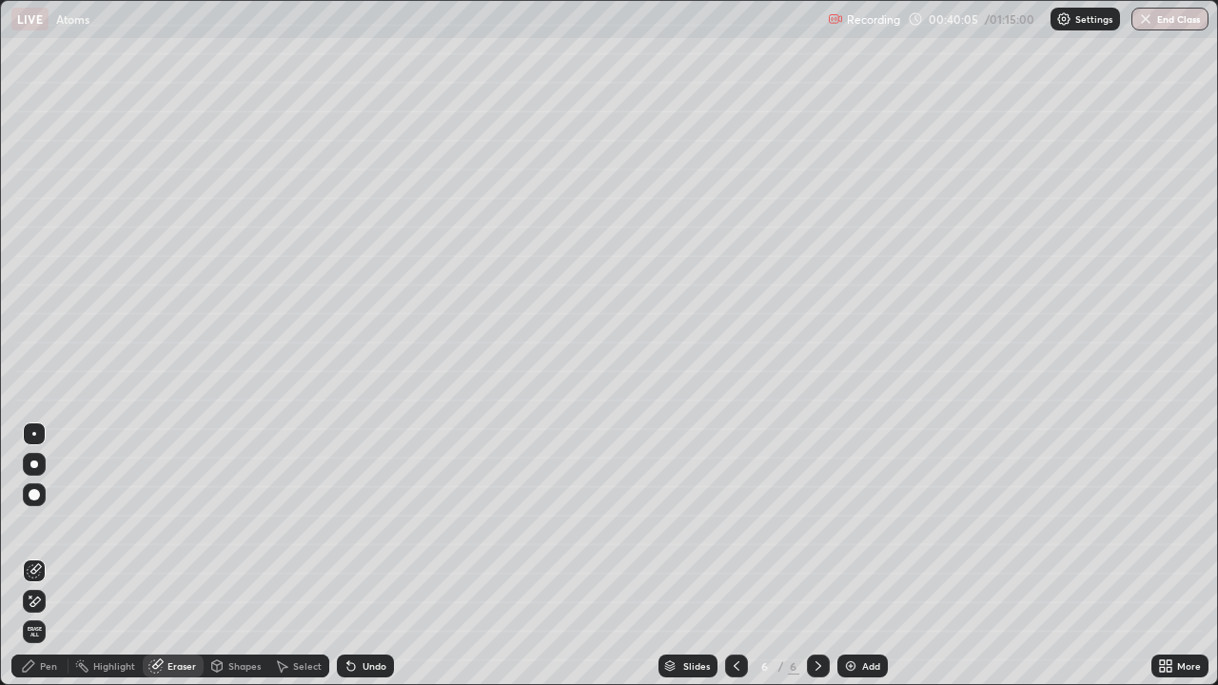
click at [40, 556] on div "Pen" at bounding box center [48, 666] width 17 height 10
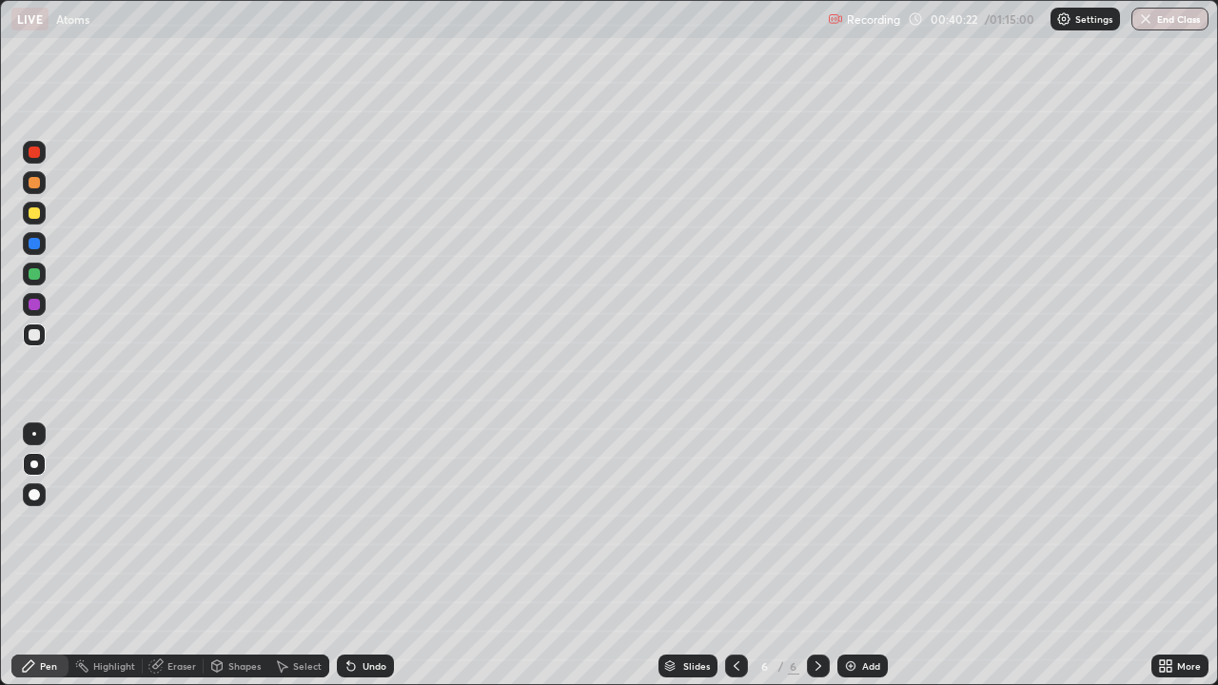
click at [35, 213] on div at bounding box center [34, 212] width 11 height 11
click at [853, 556] on img at bounding box center [850, 665] width 15 height 15
click at [363, 556] on div "Undo" at bounding box center [375, 666] width 24 height 10
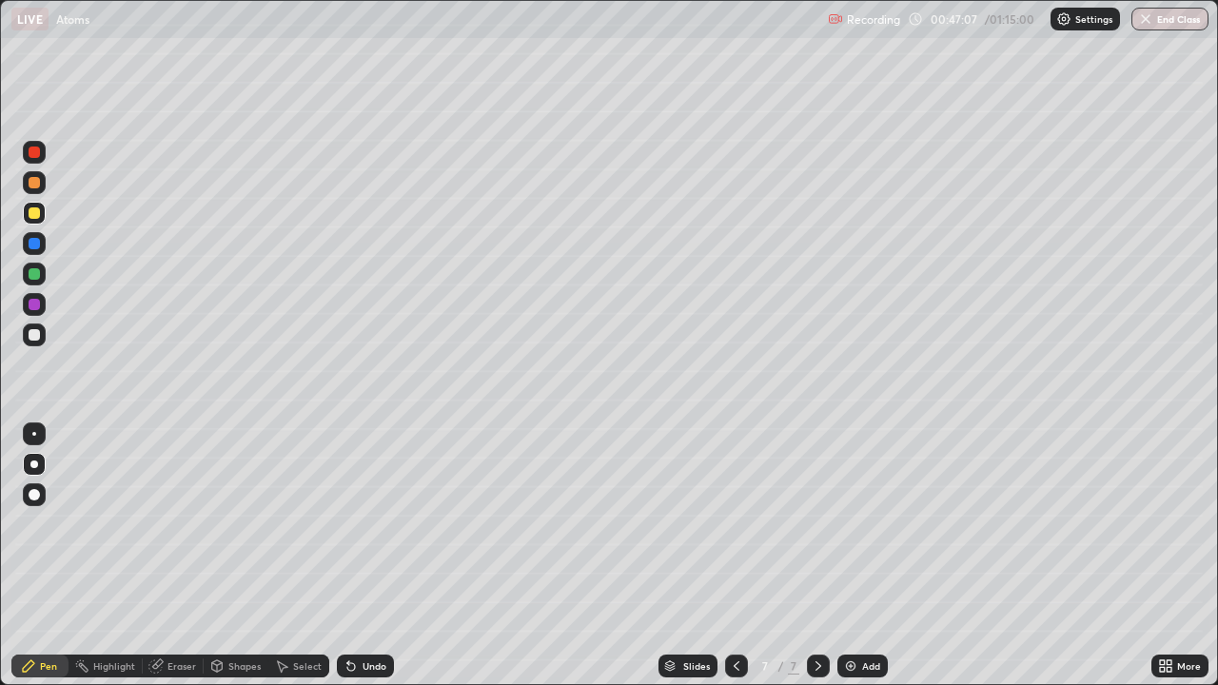
click at [235, 556] on div "Shapes" at bounding box center [244, 666] width 32 height 10
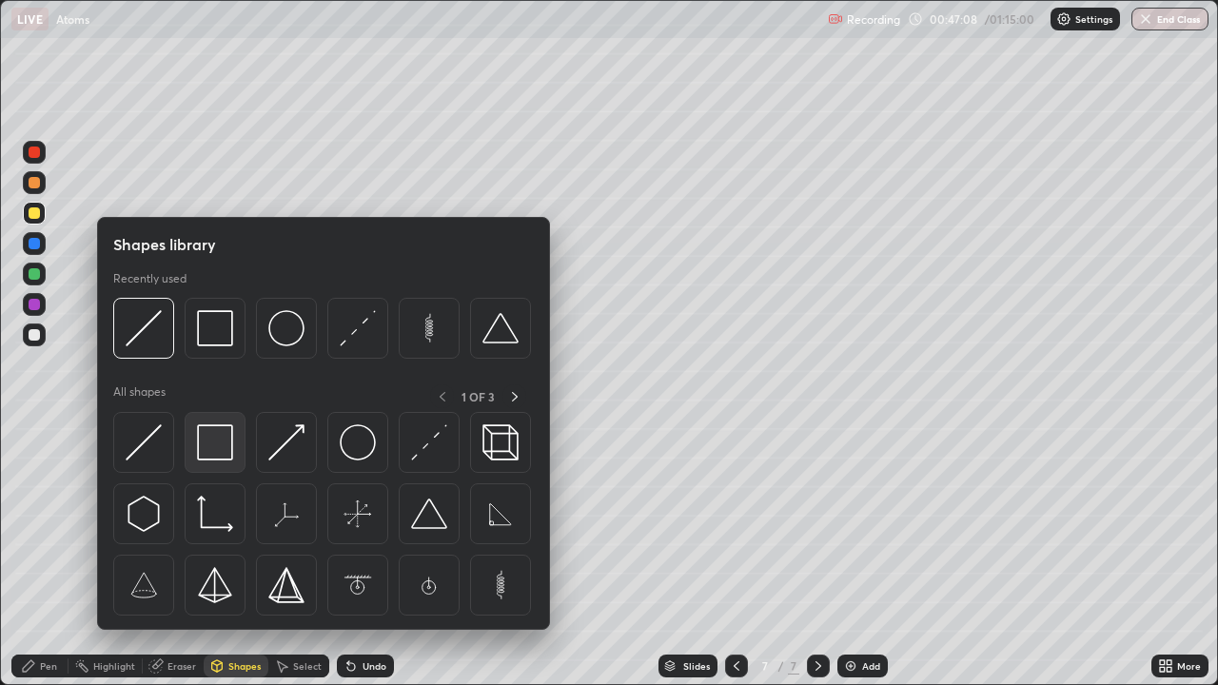
click at [217, 437] on img at bounding box center [215, 442] width 36 height 36
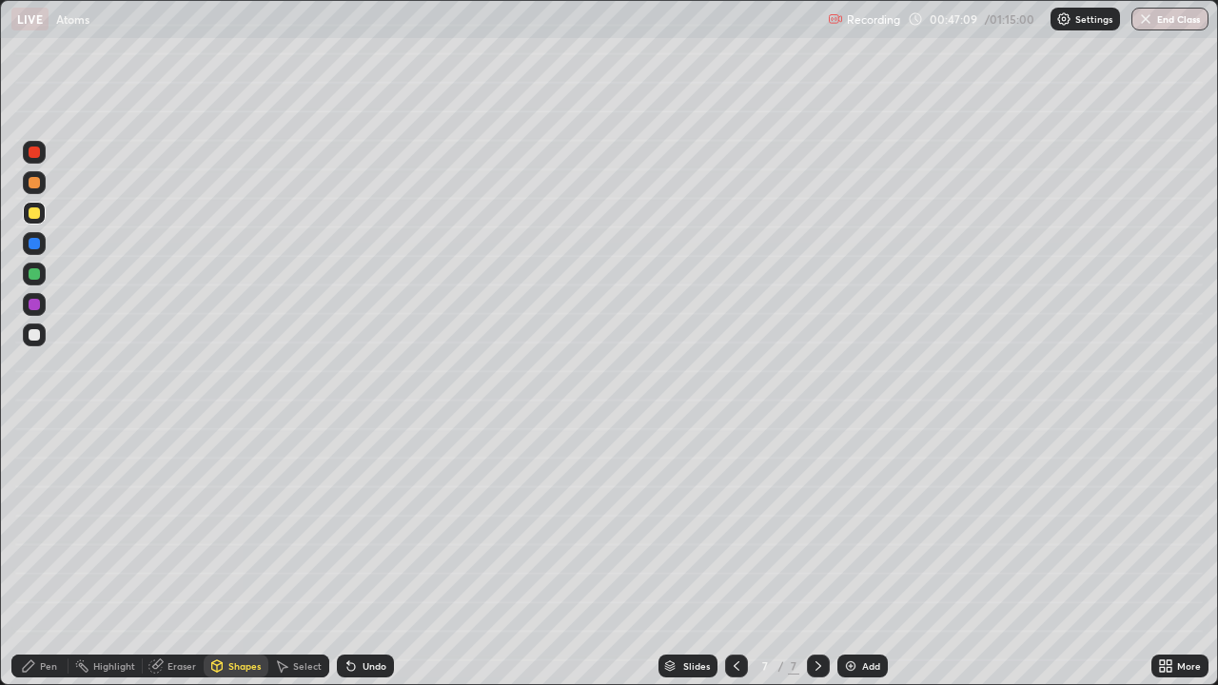
click at [34, 336] on div at bounding box center [34, 334] width 11 height 11
click at [363, 556] on div "Undo" at bounding box center [375, 666] width 24 height 10
click at [40, 556] on div "Pen" at bounding box center [39, 666] width 57 height 23
click at [366, 556] on div "Undo" at bounding box center [375, 666] width 24 height 10
click at [173, 556] on div "Eraser" at bounding box center [181, 666] width 29 height 10
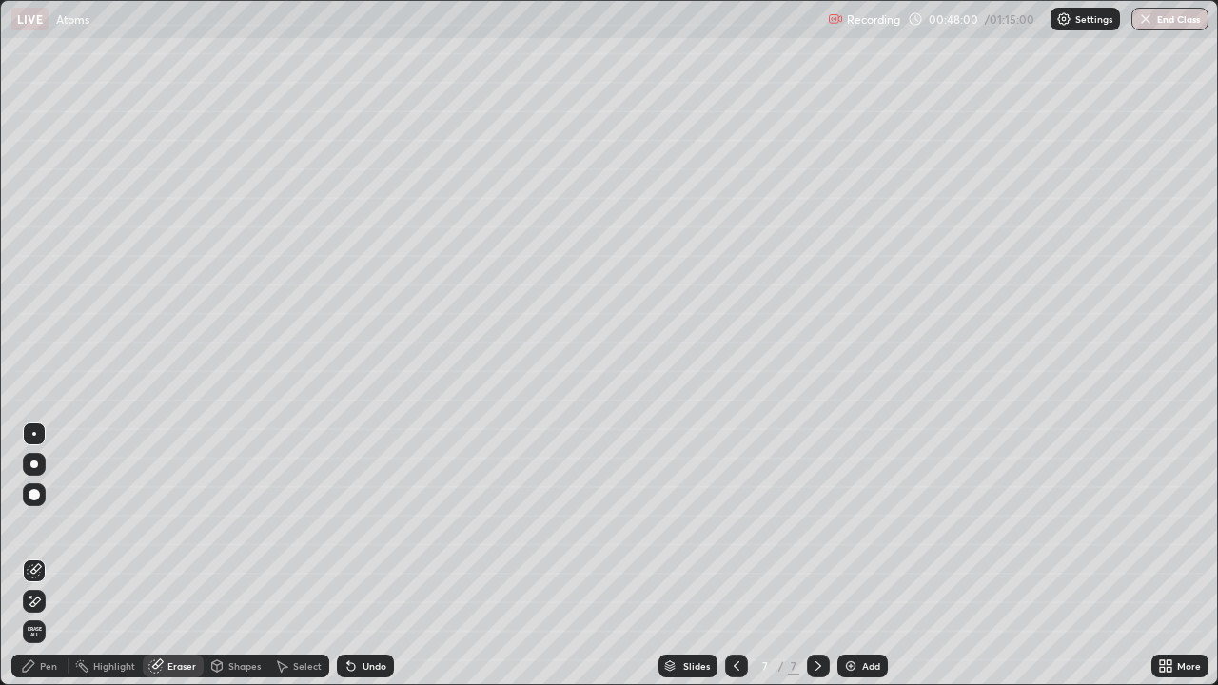
click at [44, 556] on div "Pen" at bounding box center [48, 666] width 17 height 10
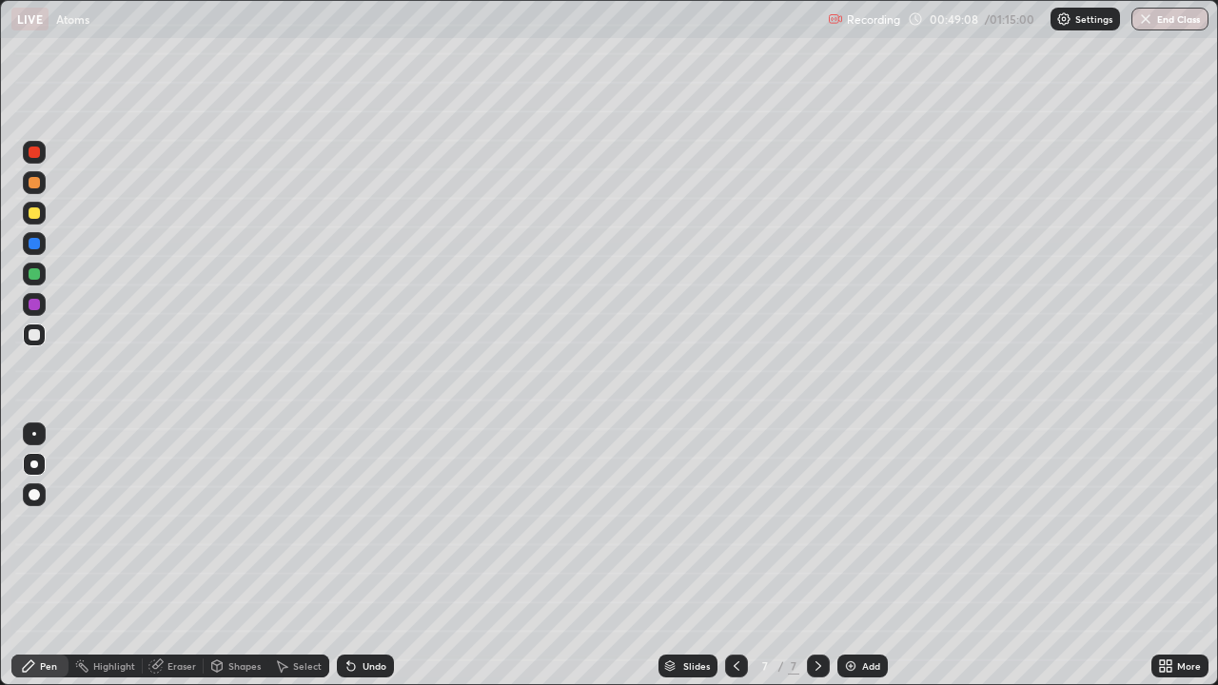
click at [179, 556] on div "Eraser" at bounding box center [181, 666] width 29 height 10
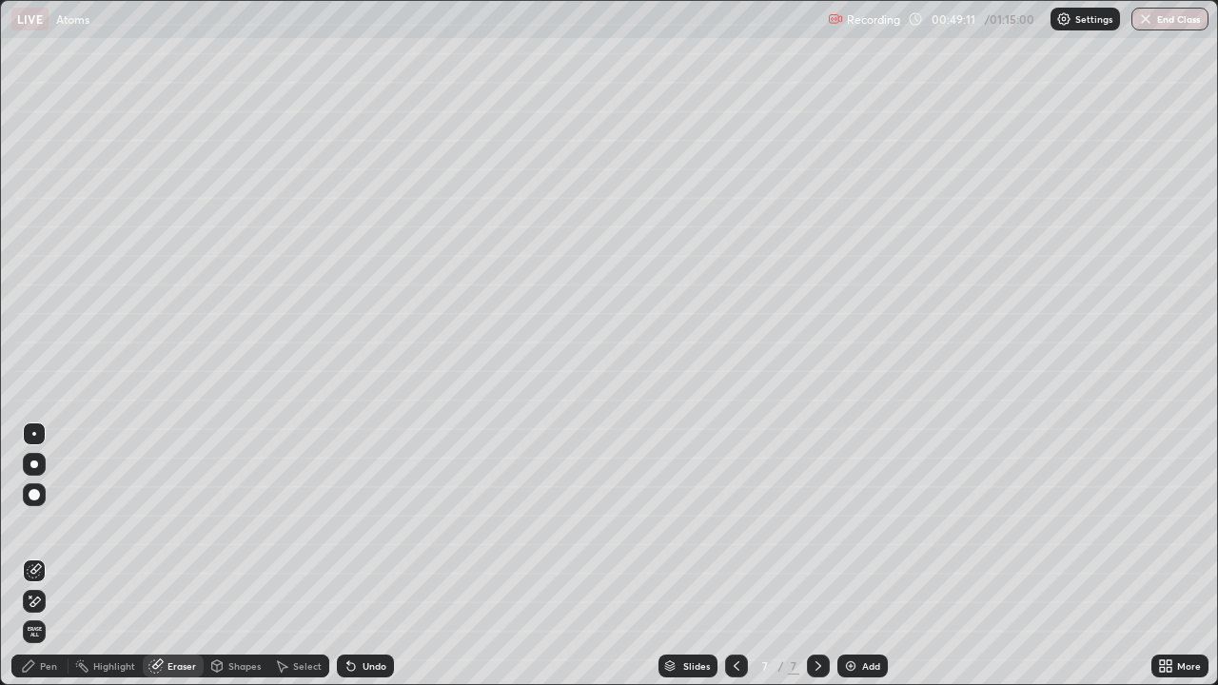
click at [49, 556] on div "Pen" at bounding box center [48, 666] width 17 height 10
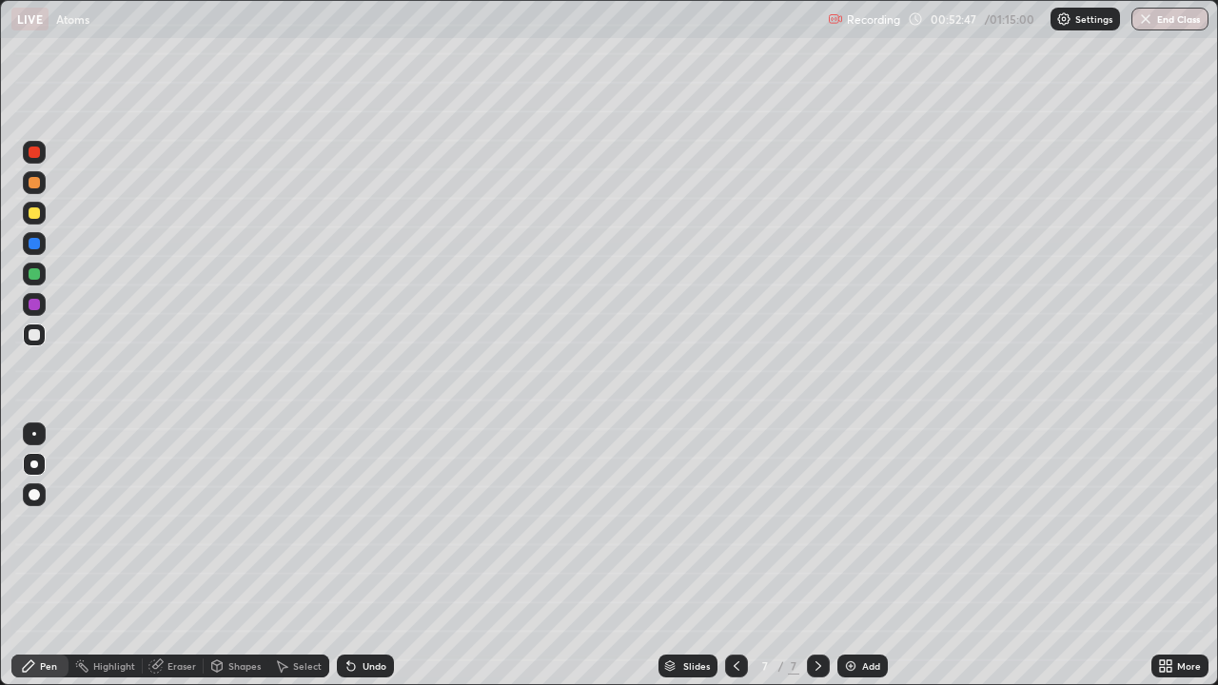
click at [845, 556] on img at bounding box center [850, 665] width 15 height 15
click at [735, 556] on icon at bounding box center [736, 665] width 15 height 15
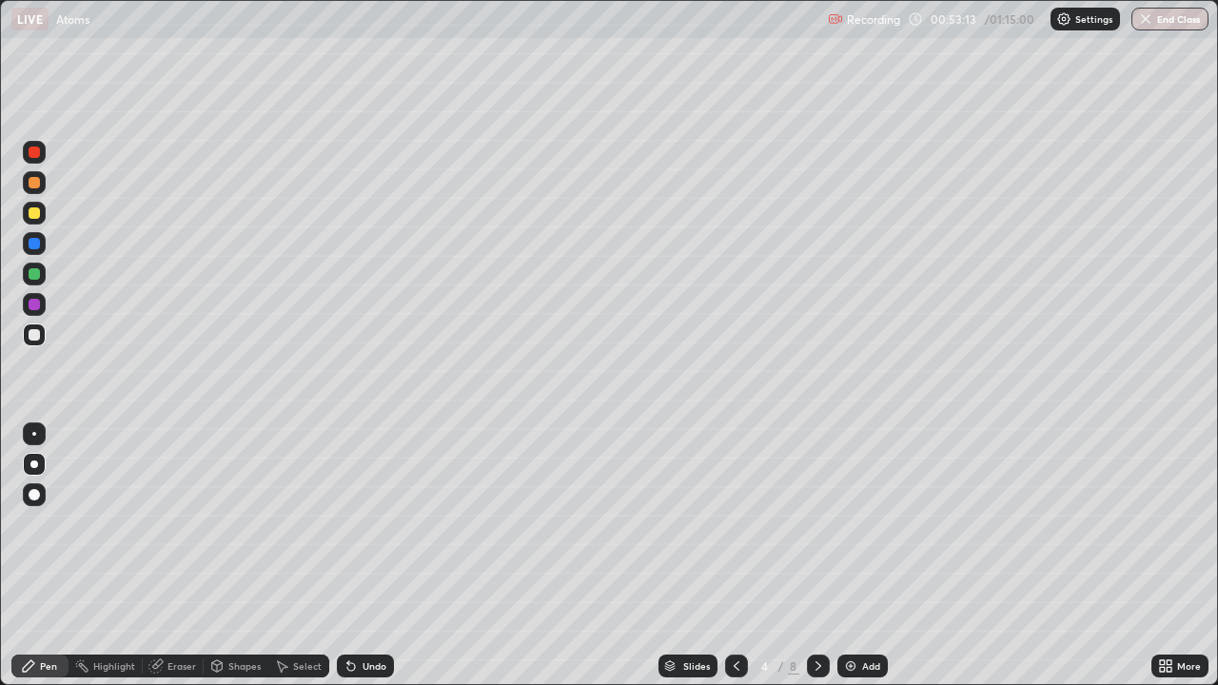
click at [813, 556] on icon at bounding box center [818, 665] width 15 height 15
click at [817, 556] on icon at bounding box center [818, 665] width 15 height 15
click at [815, 556] on icon at bounding box center [818, 666] width 6 height 10
click at [817, 556] on icon at bounding box center [818, 665] width 15 height 15
click at [37, 218] on div at bounding box center [34, 213] width 23 height 23
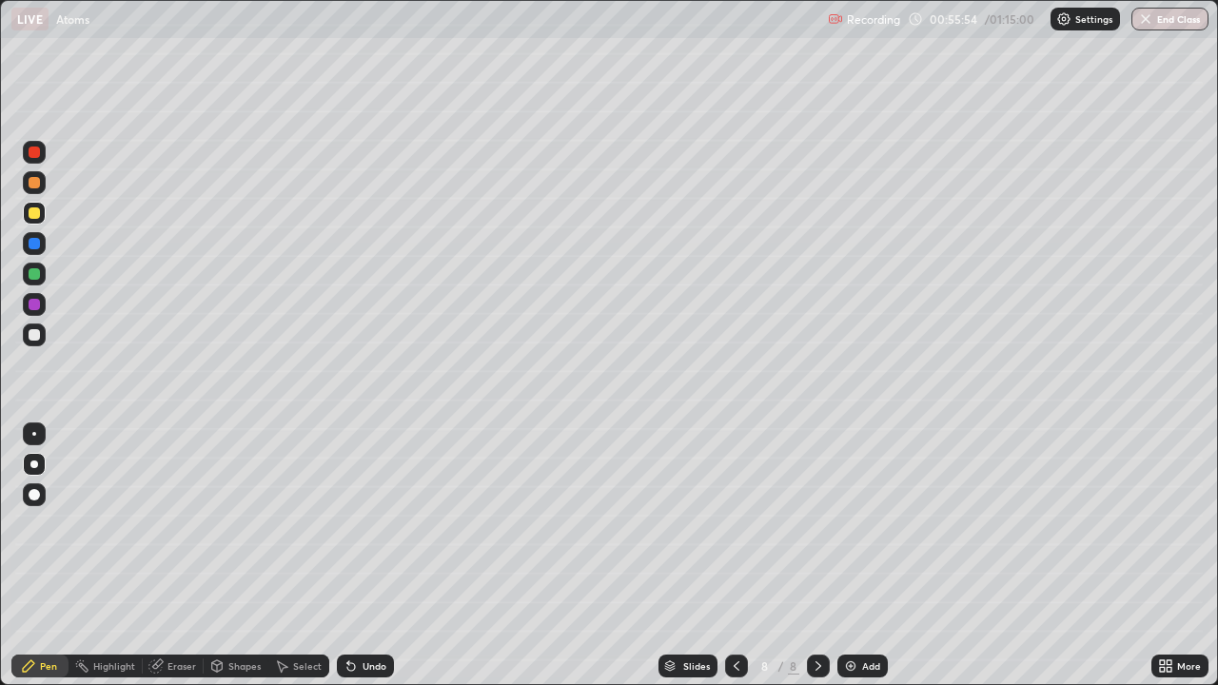
click at [33, 160] on div at bounding box center [34, 152] width 23 height 23
click at [29, 185] on div at bounding box center [34, 182] width 11 height 11
click at [34, 245] on div at bounding box center [34, 243] width 11 height 11
click at [32, 305] on div at bounding box center [34, 304] width 11 height 11
click at [29, 281] on div at bounding box center [34, 274] width 23 height 23
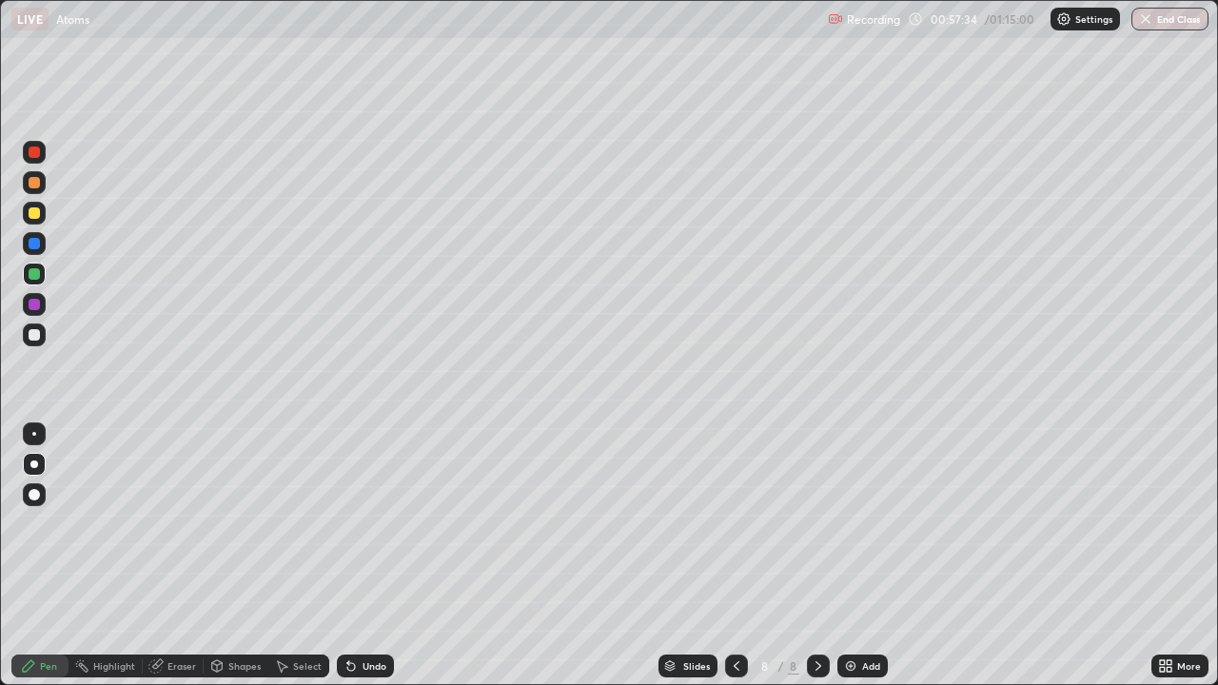
click at [32, 149] on div at bounding box center [34, 152] width 11 height 11
click at [34, 218] on div at bounding box center [34, 212] width 11 height 11
click at [735, 556] on icon at bounding box center [736, 665] width 15 height 15
click at [734, 556] on icon at bounding box center [736, 665] width 15 height 15
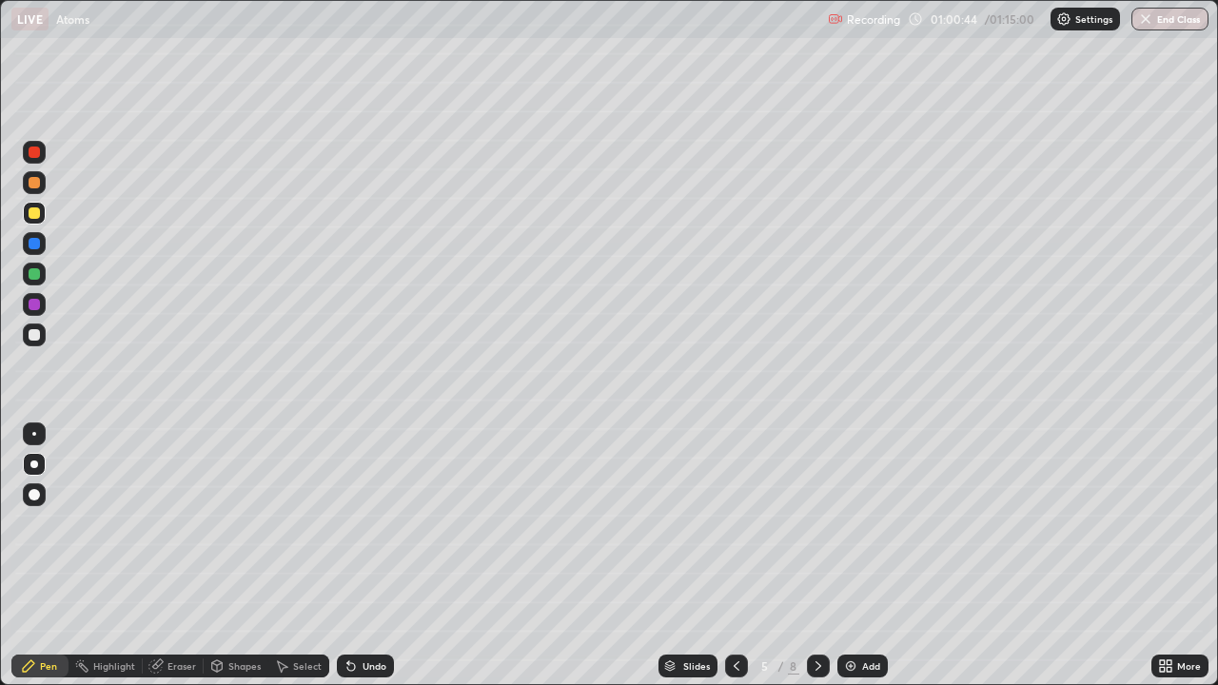
click at [170, 556] on div "Eraser" at bounding box center [181, 666] width 29 height 10
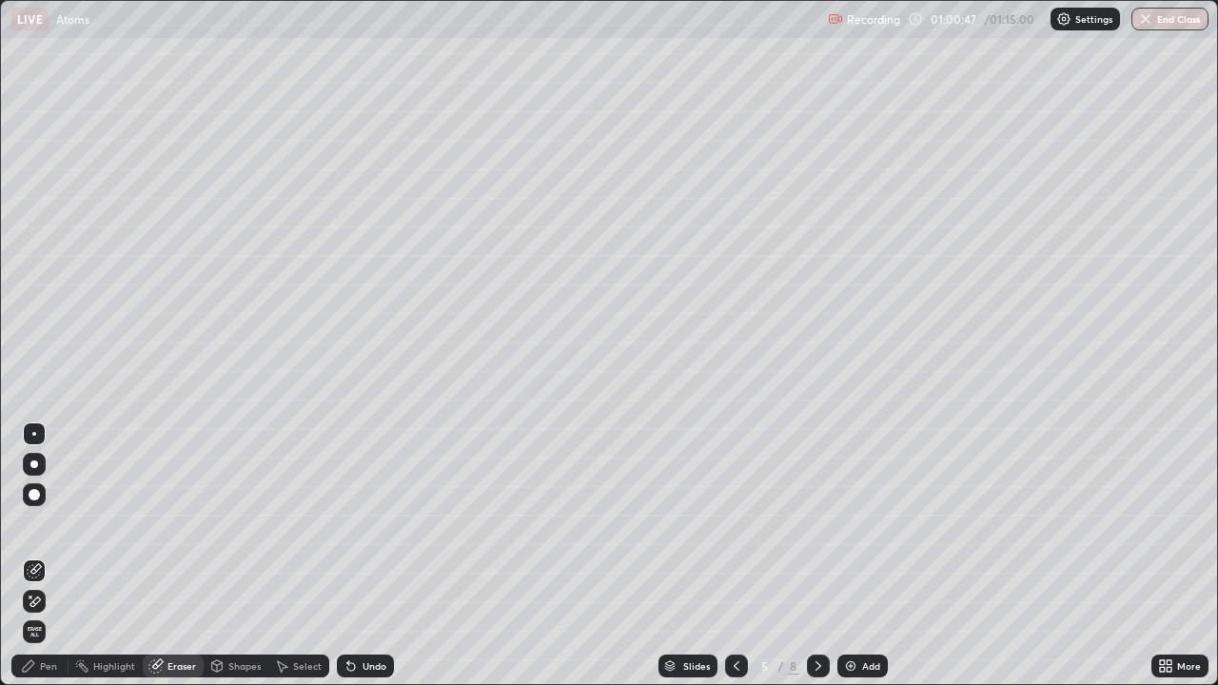
click at [46, 556] on div "Pen" at bounding box center [48, 666] width 17 height 10
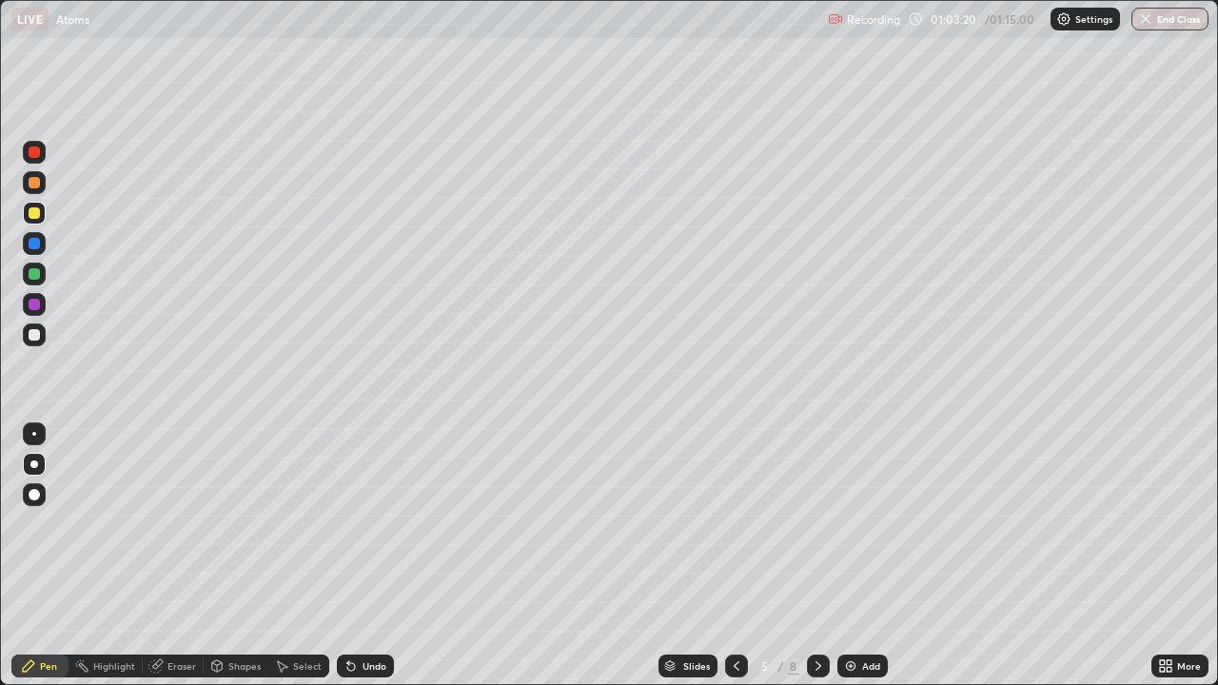
click at [818, 556] on icon at bounding box center [818, 665] width 15 height 15
click at [816, 556] on icon at bounding box center [818, 665] width 15 height 15
click at [174, 556] on div "Eraser" at bounding box center [181, 666] width 29 height 10
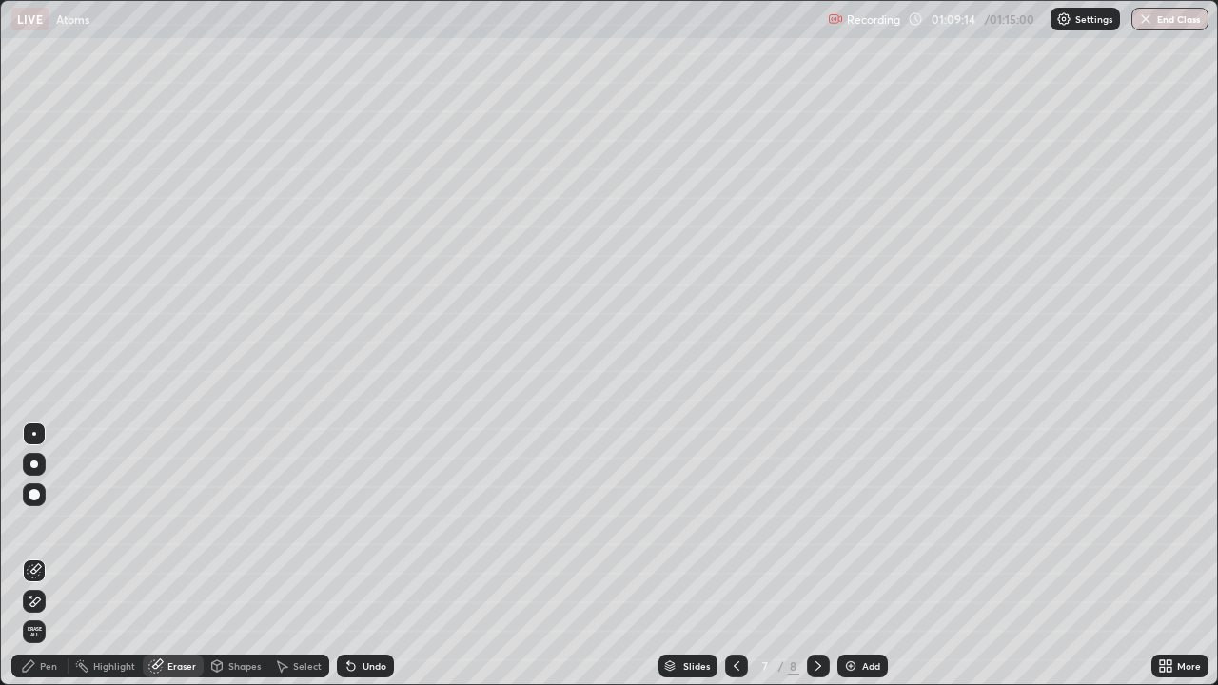
click at [35, 556] on icon at bounding box center [34, 602] width 15 height 16
click at [46, 556] on div "Pen" at bounding box center [39, 666] width 57 height 23
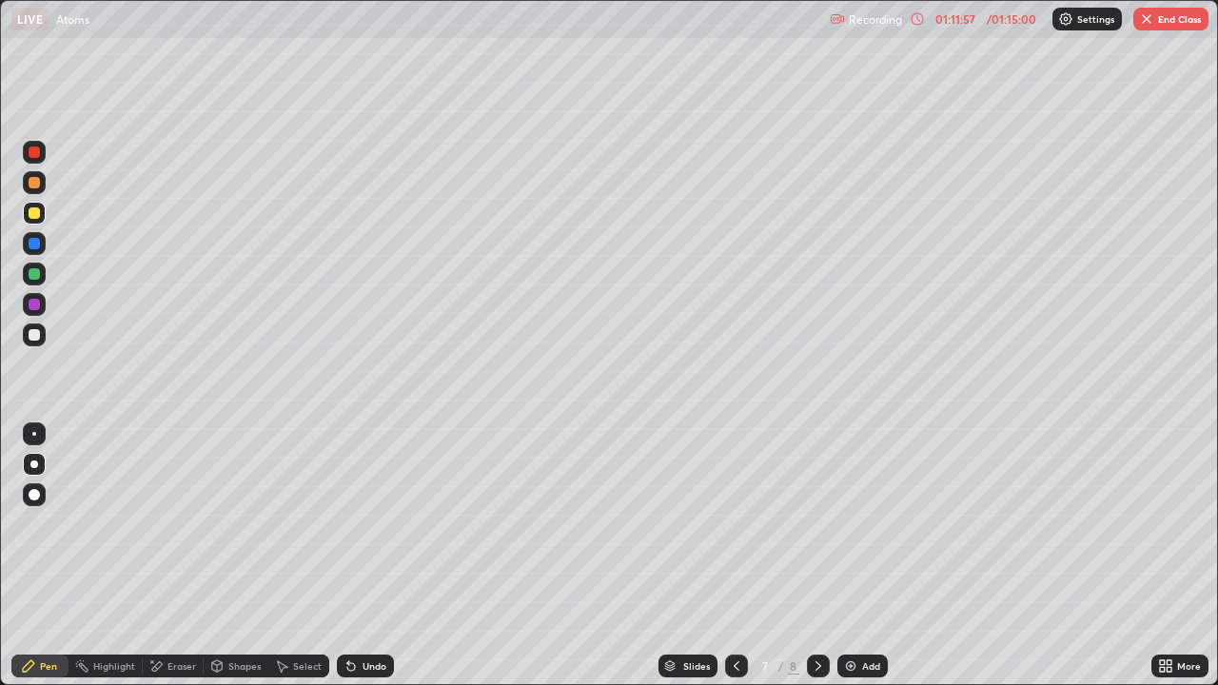
click at [813, 556] on icon at bounding box center [818, 665] width 15 height 15
click at [174, 556] on div "Eraser" at bounding box center [181, 666] width 29 height 10
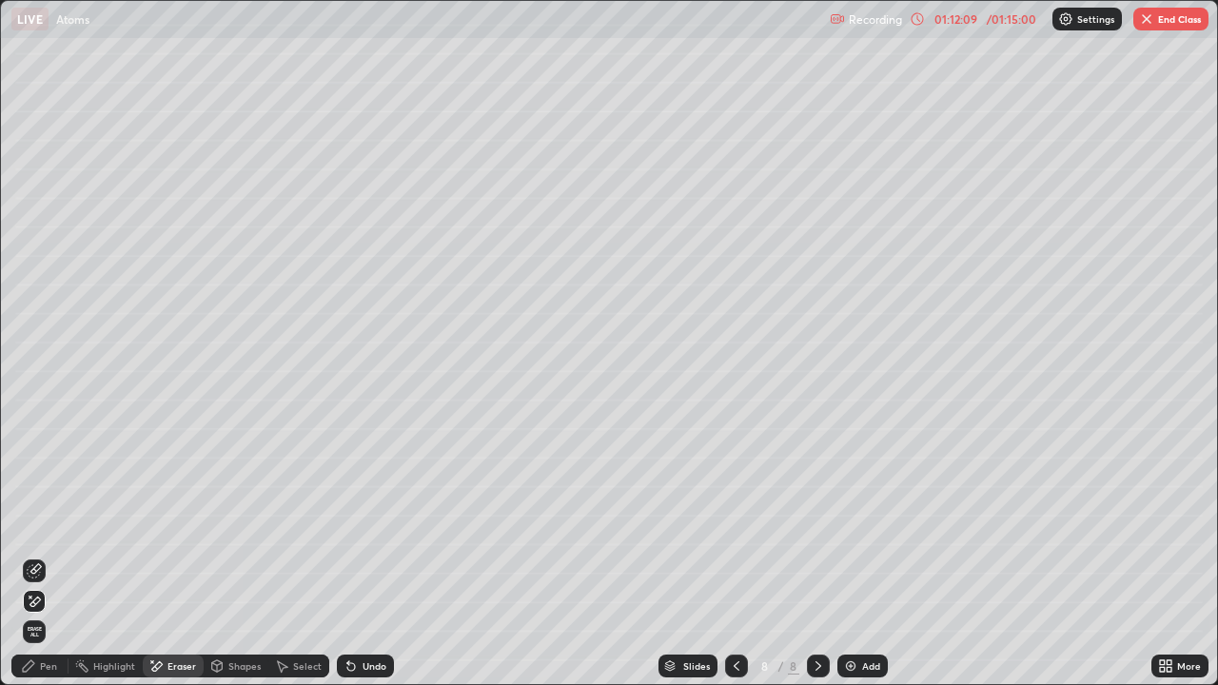
click at [33, 556] on div "Pen" at bounding box center [39, 666] width 57 height 23
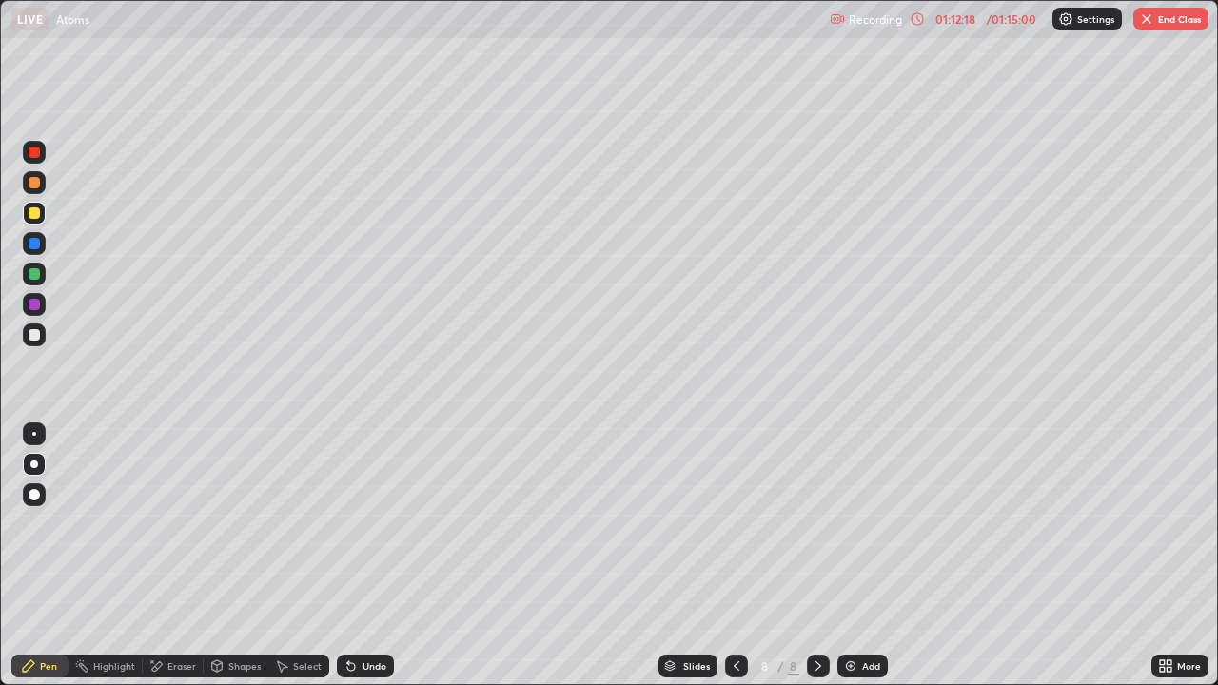
click at [1153, 22] on img "button" at bounding box center [1146, 18] width 15 height 15
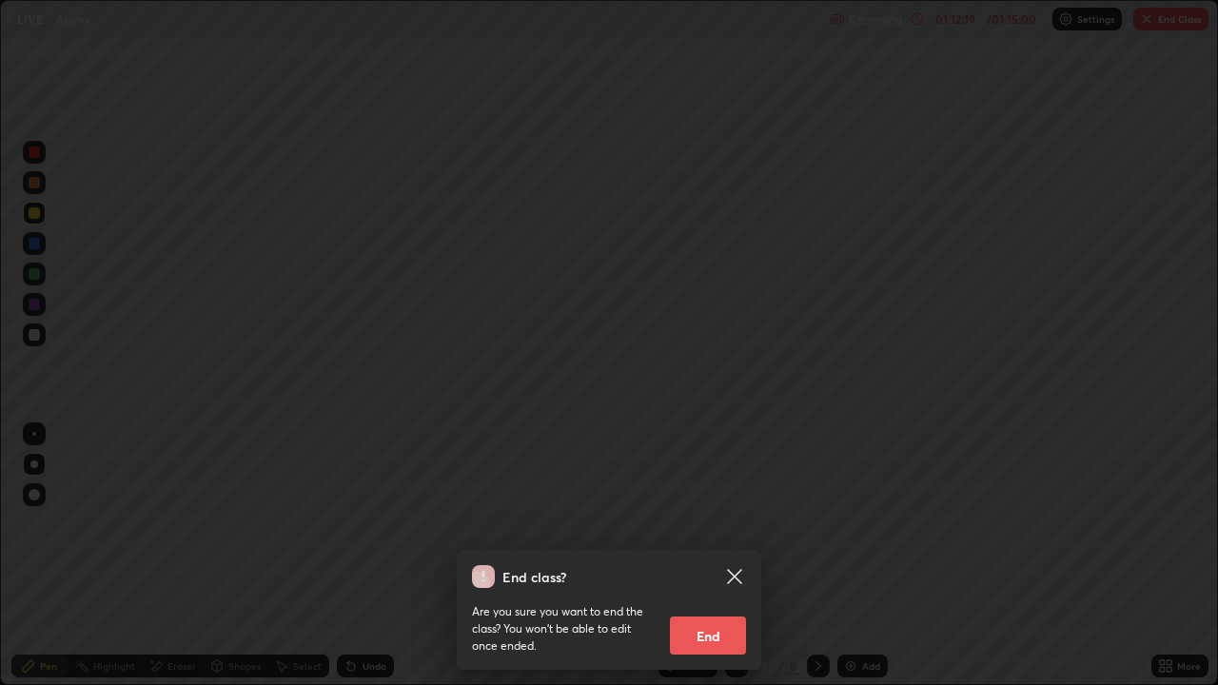
click at [692, 556] on button "End" at bounding box center [708, 636] width 76 height 38
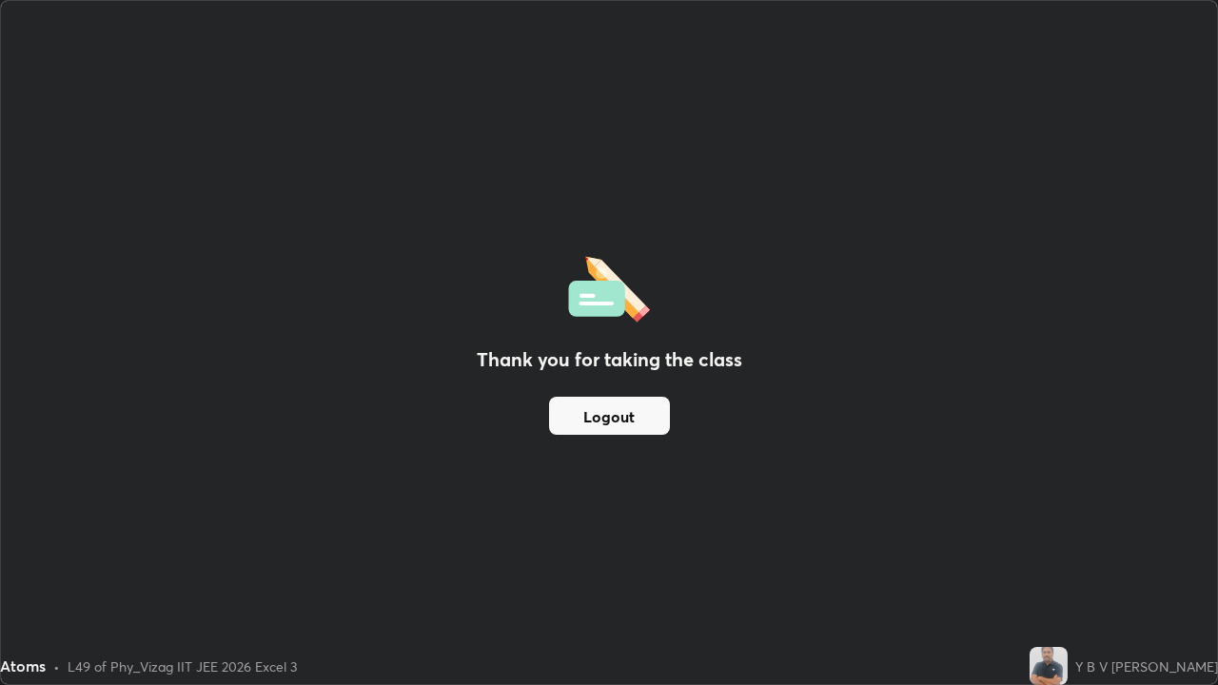
click at [607, 417] on button "Logout" at bounding box center [609, 416] width 121 height 38
